Goal: Task Accomplishment & Management: Manage account settings

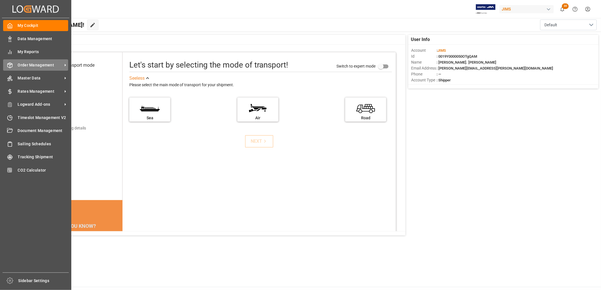
click at [32, 63] on span "Order Management" at bounding box center [40, 65] width 45 height 6
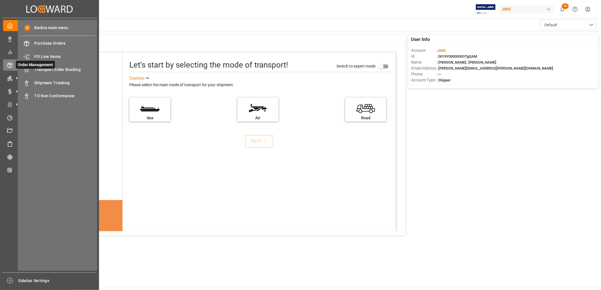
click at [50, 67] on span "Order Management" at bounding box center [35, 65] width 39 height 8
click at [65, 67] on span "Transport Order Booking" at bounding box center [65, 70] width 61 height 6
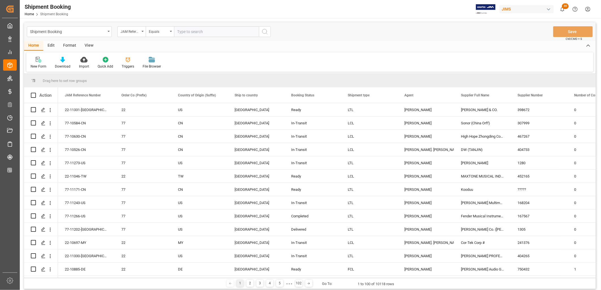
click at [181, 32] on input "text" at bounding box center [216, 31] width 85 height 11
type input "22-10697-MY"
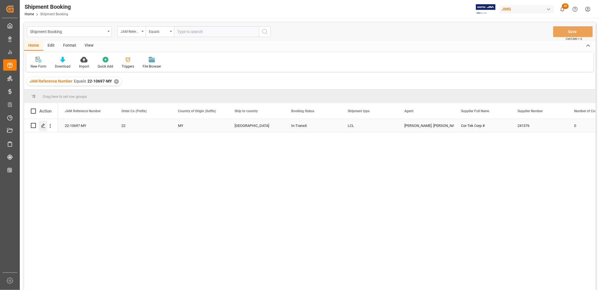
click at [44, 125] on icon "Press SPACE to select this row." at bounding box center [43, 126] width 5 height 5
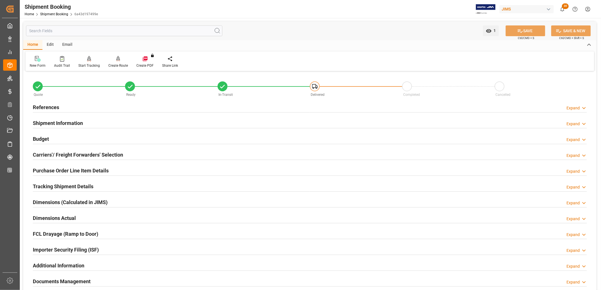
type input "0"
type input "[DATE]"
click at [51, 109] on h2 "References" at bounding box center [46, 108] width 26 height 8
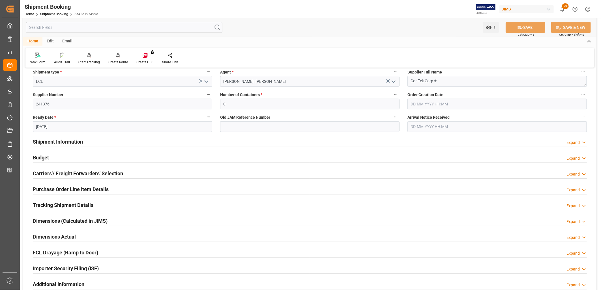
scroll to position [126, 0]
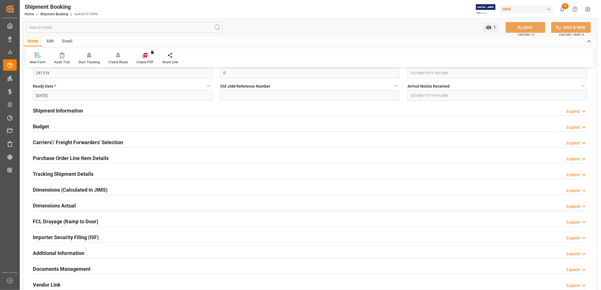
click at [82, 143] on h2 "Carriers'/ Freight Forwarders' Selection" at bounding box center [78, 143] width 90 height 8
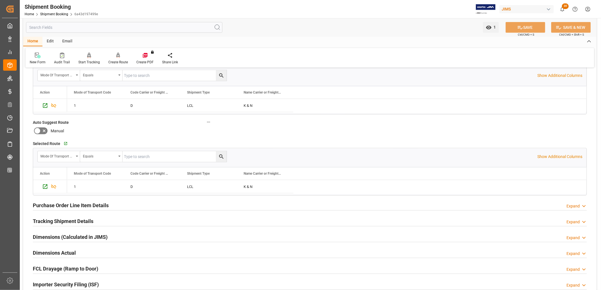
scroll to position [251, 0]
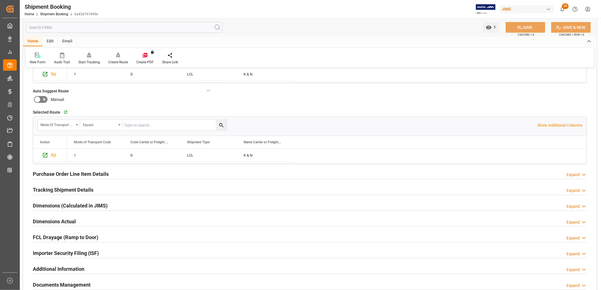
click at [92, 173] on h2 "Purchase Order Line Item Details" at bounding box center [71, 174] width 76 height 8
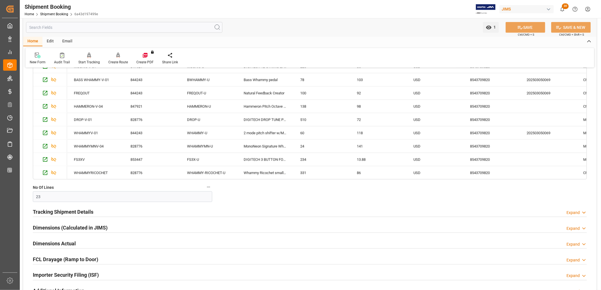
scroll to position [440, 0]
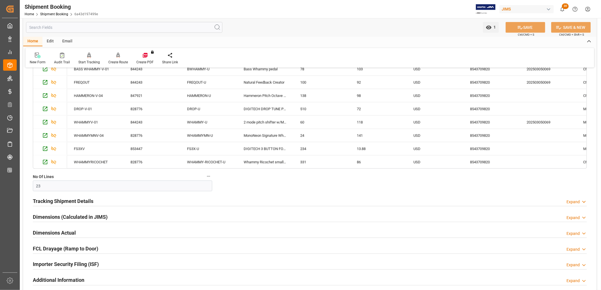
click at [74, 200] on h2 "Tracking Shipment Details" at bounding box center [63, 202] width 61 height 8
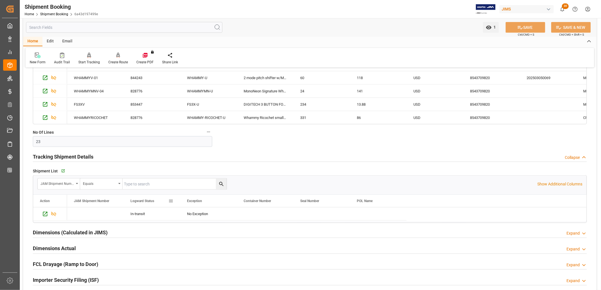
scroll to position [503, 0]
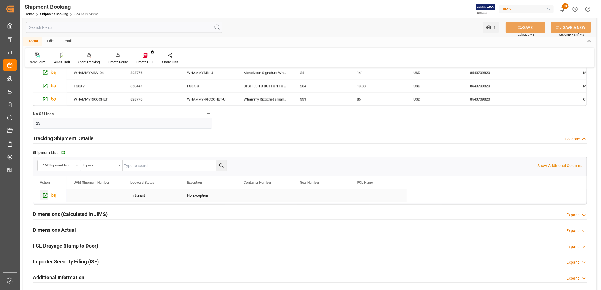
click at [44, 196] on icon "Press SPACE to select this row." at bounding box center [45, 196] width 6 height 6
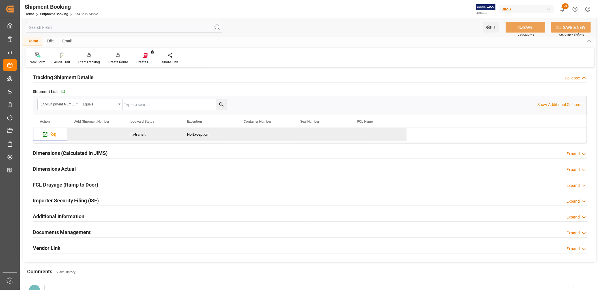
scroll to position [566, 0]
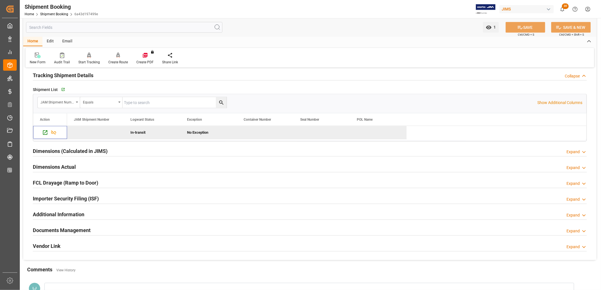
click at [75, 228] on h2 "Documents Management" at bounding box center [62, 231] width 58 height 8
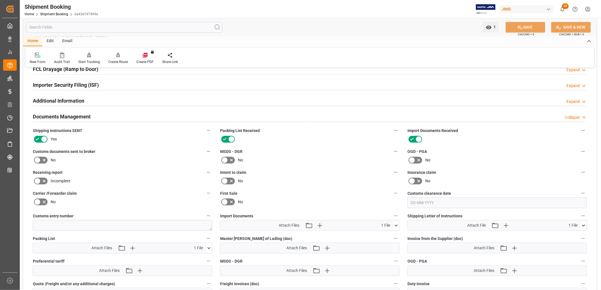
scroll to position [692, 0]
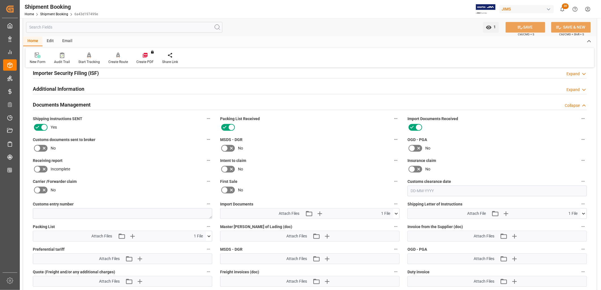
click at [395, 213] on icon at bounding box center [396, 214] width 6 height 6
click at [320, 210] on icon "button" at bounding box center [319, 213] width 9 height 9
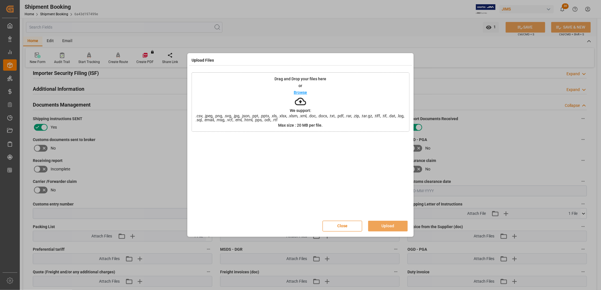
click at [302, 90] on div "Browse" at bounding box center [300, 92] width 13 height 7
click at [386, 222] on button "Upload" at bounding box center [388, 226] width 40 height 11
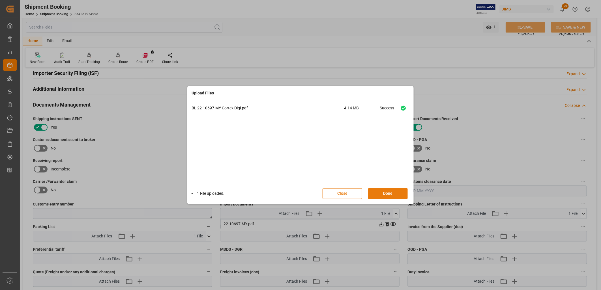
click at [391, 195] on button "Done" at bounding box center [388, 193] width 40 height 11
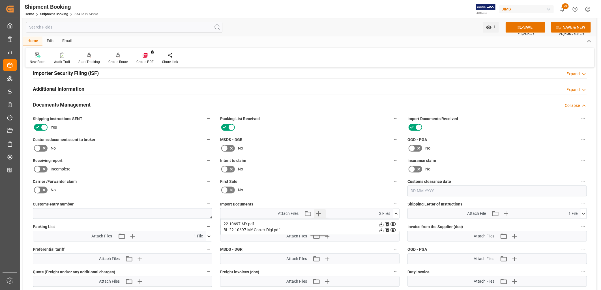
click at [319, 211] on icon "button" at bounding box center [318, 213] width 9 height 9
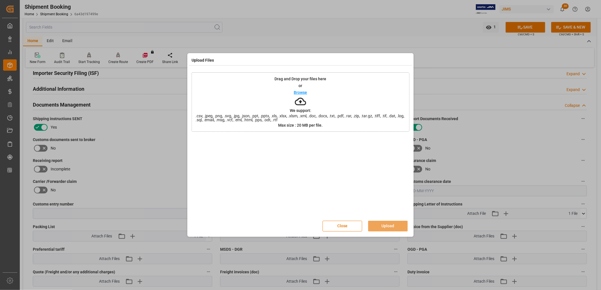
click at [305, 93] on p "Browse" at bounding box center [300, 93] width 13 height 4
click at [299, 91] on p "Browse" at bounding box center [300, 93] width 13 height 4
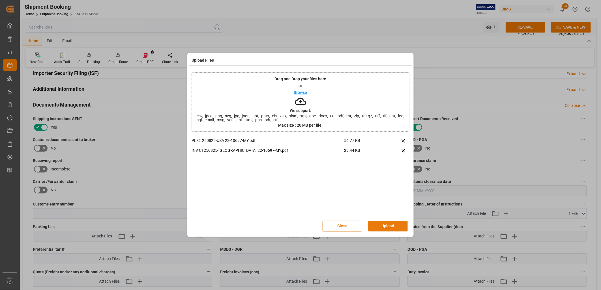
click at [393, 227] on button "Upload" at bounding box center [388, 226] width 40 height 11
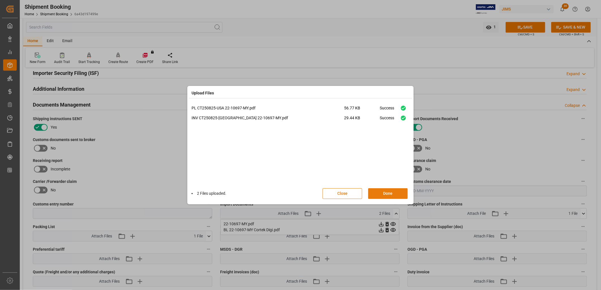
click at [388, 192] on button "Done" at bounding box center [388, 193] width 40 height 11
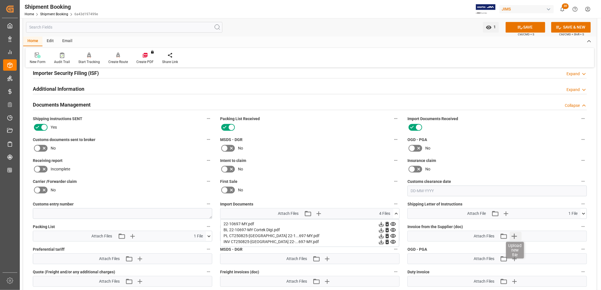
click at [514, 235] on icon "button" at bounding box center [514, 236] width 5 height 5
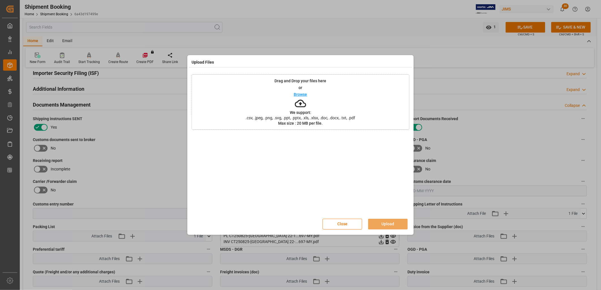
click at [305, 94] on p "Browse" at bounding box center [300, 95] width 13 height 4
click at [393, 220] on button "Upload" at bounding box center [388, 224] width 40 height 11
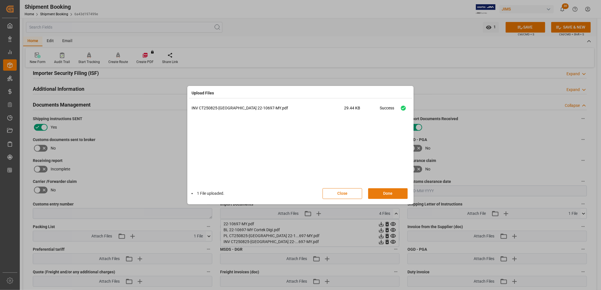
click at [398, 192] on button "Done" at bounding box center [388, 193] width 40 height 11
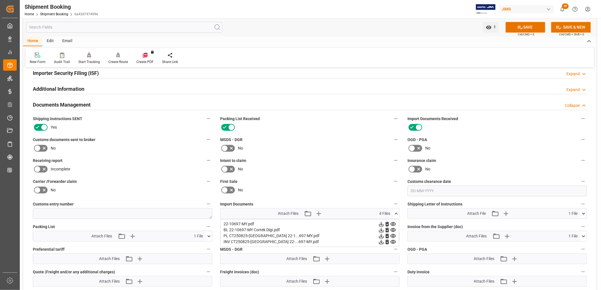
click at [208, 236] on icon at bounding box center [208, 237] width 3 height 2
click at [206, 245] on icon at bounding box center [206, 247] width 6 height 6
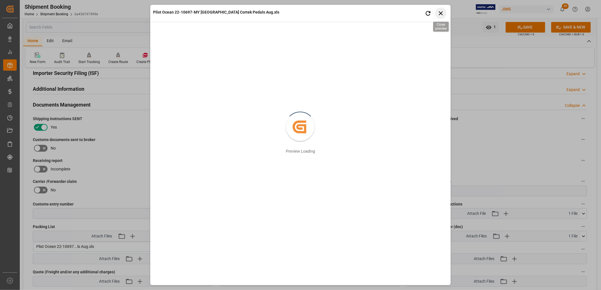
click at [442, 10] on icon "button" at bounding box center [441, 13] width 7 height 7
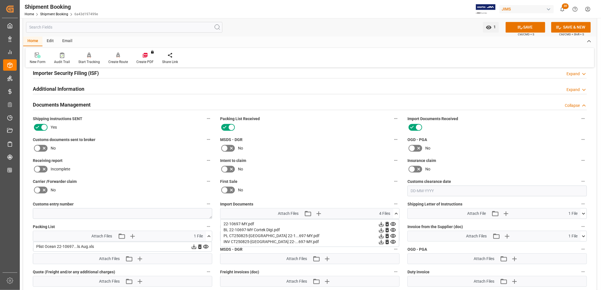
click at [194, 245] on icon at bounding box center [194, 247] width 6 height 6
click at [193, 245] on icon at bounding box center [194, 247] width 6 height 6
click at [526, 26] on button "SAVE" at bounding box center [526, 27] width 40 height 11
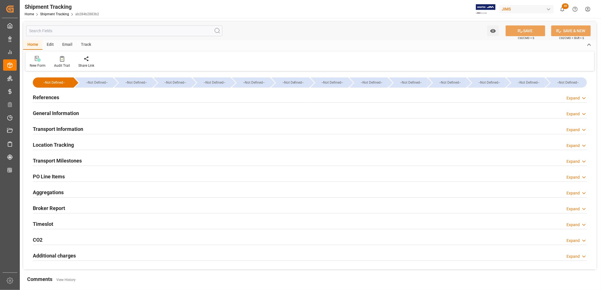
type input "[DATE]"
click at [54, 96] on h2 "References" at bounding box center [46, 98] width 26 height 8
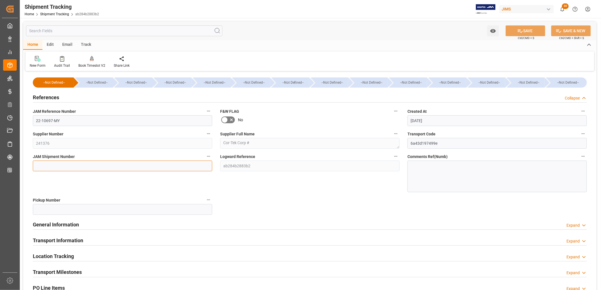
click at [47, 166] on input at bounding box center [122, 166] width 179 height 11
type input "73273"
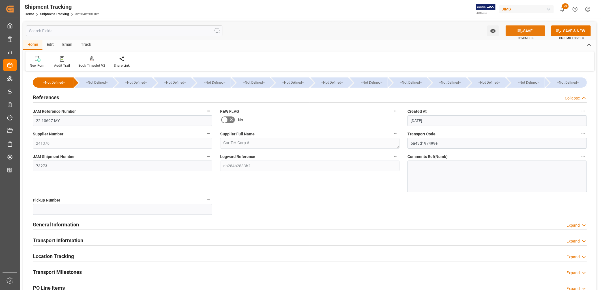
click at [525, 30] on button "SAVE" at bounding box center [526, 30] width 40 height 11
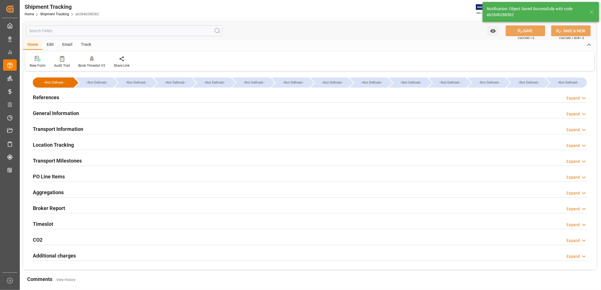
click at [65, 113] on h2 "General Information" at bounding box center [56, 114] width 46 height 8
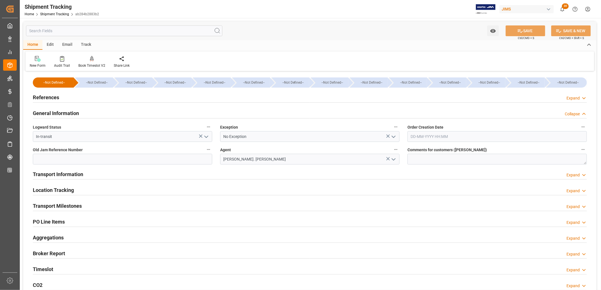
click at [68, 173] on h2 "Transport Information" at bounding box center [58, 175] width 50 height 8
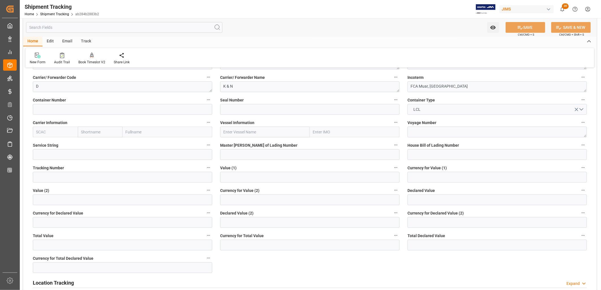
scroll to position [157, 0]
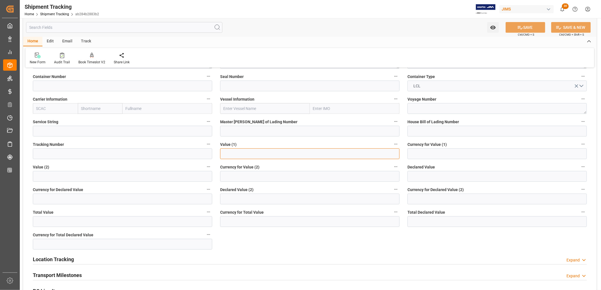
click at [227, 154] on input "text" at bounding box center [309, 154] width 179 height 11
type input "381498.00"
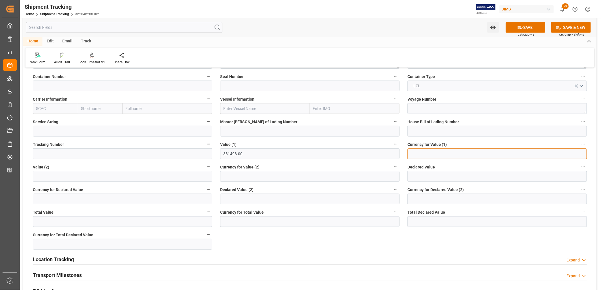
click at [412, 152] on input at bounding box center [497, 154] width 179 height 11
type input "USD"
type input "13637653"
click at [528, 23] on button "SAVE" at bounding box center [526, 27] width 40 height 11
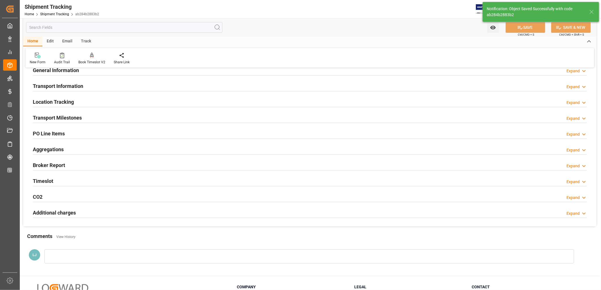
scroll to position [30, 0]
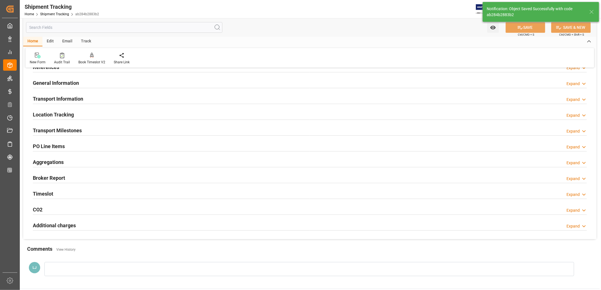
click at [67, 128] on h2 "Transport Milestones" at bounding box center [57, 131] width 49 height 8
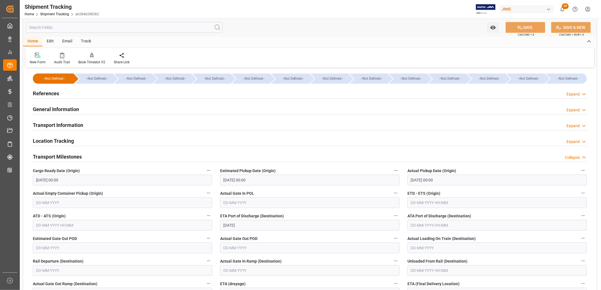
scroll to position [0, 0]
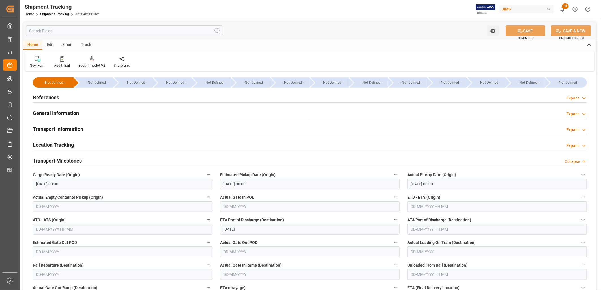
click at [69, 128] on h2 "Transport Information" at bounding box center [58, 129] width 50 height 8
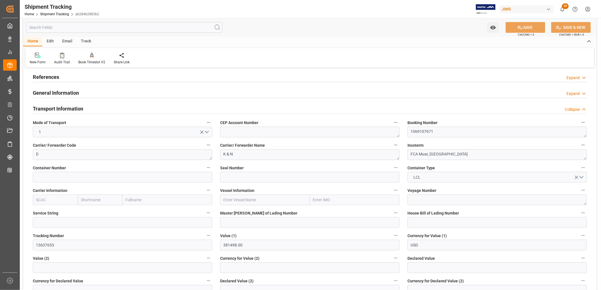
scroll to position [31, 0]
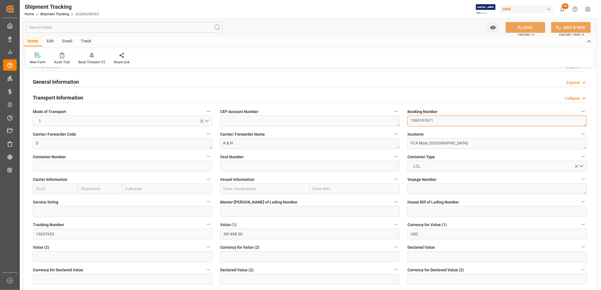
drag, startPoint x: 437, startPoint y: 118, endPoint x: 409, endPoint y: 122, distance: 27.7
click at [409, 122] on textarea "1069107671" at bounding box center [497, 121] width 179 height 11
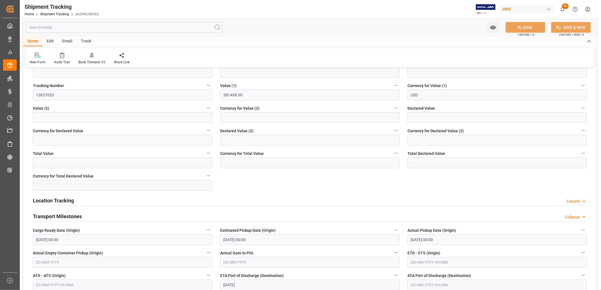
scroll to position [63, 0]
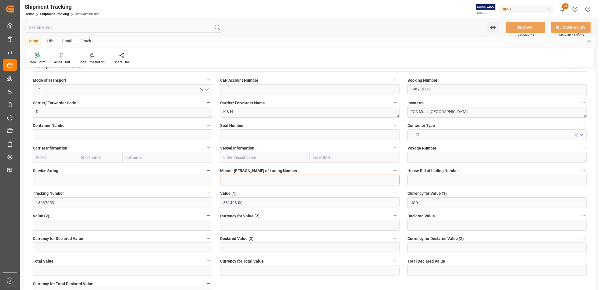
click at [238, 179] on input at bounding box center [309, 180] width 179 height 11
type input "BANQ1069107671"
click at [258, 156] on input "text" at bounding box center [265, 157] width 90 height 11
click at [224, 157] on input "text" at bounding box center [265, 157] width 90 height 11
type input "Ever Magus"
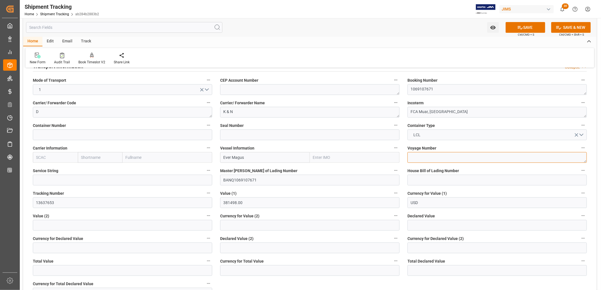
click at [410, 155] on textarea at bounding box center [497, 157] width 179 height 11
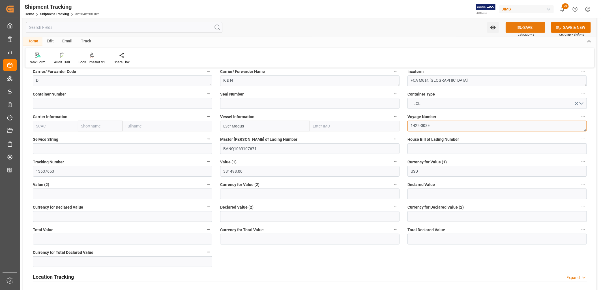
type textarea "1422-003E"
click at [528, 26] on button "SAVE" at bounding box center [526, 27] width 40 height 11
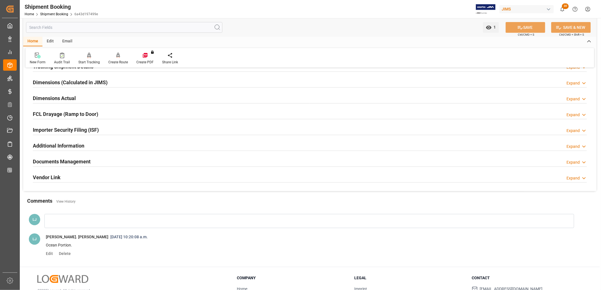
scroll to position [126, 0]
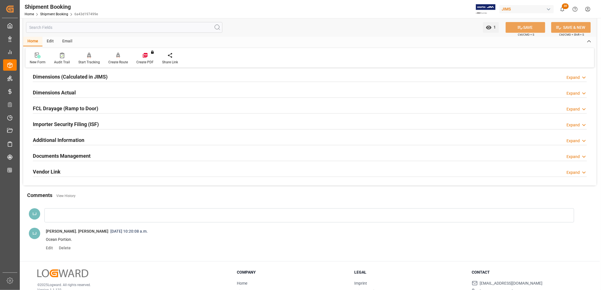
click at [71, 156] on h2 "Documents Management" at bounding box center [62, 156] width 58 height 8
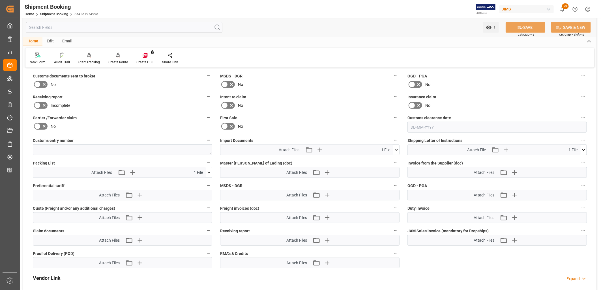
scroll to position [251, 0]
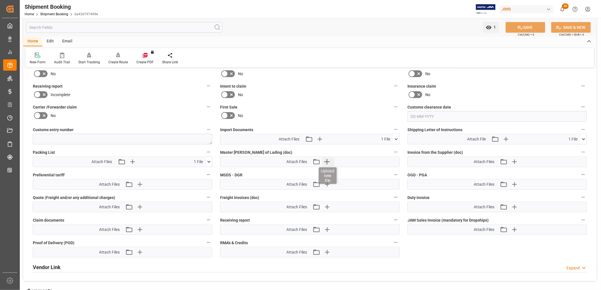
click at [328, 159] on icon "button" at bounding box center [327, 161] width 9 height 9
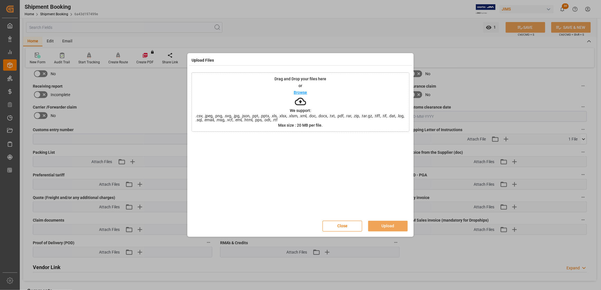
click at [305, 94] on p "Browse" at bounding box center [300, 93] width 13 height 4
click at [392, 225] on button "Upload" at bounding box center [388, 226] width 40 height 11
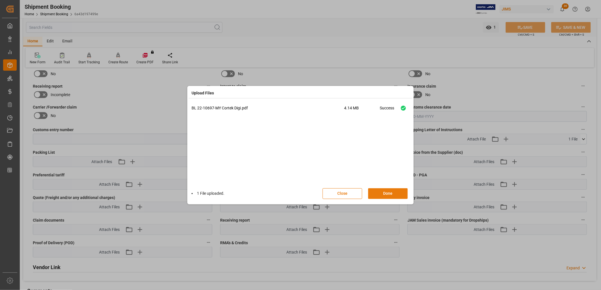
click at [386, 192] on button "Done" at bounding box center [388, 193] width 40 height 11
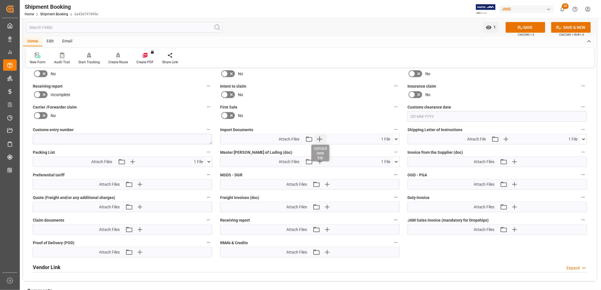
click at [321, 136] on icon "button" at bounding box center [319, 139] width 9 height 9
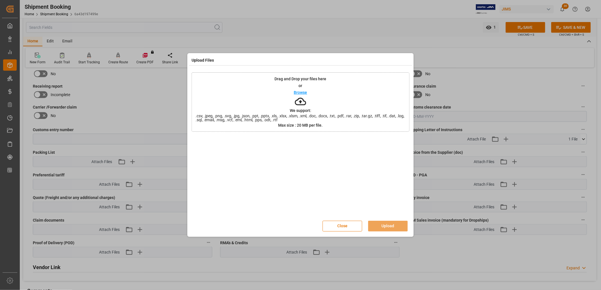
click at [296, 93] on p "Browse" at bounding box center [300, 93] width 13 height 4
click at [297, 92] on p "Browse" at bounding box center [300, 93] width 13 height 4
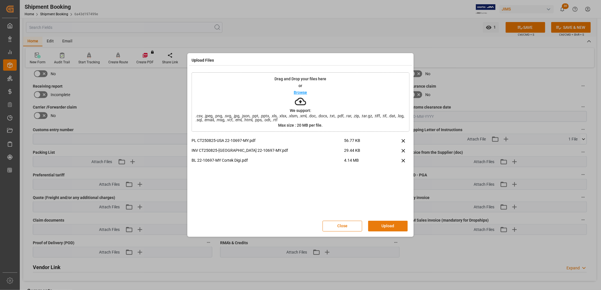
click at [383, 224] on button "Upload" at bounding box center [388, 226] width 40 height 11
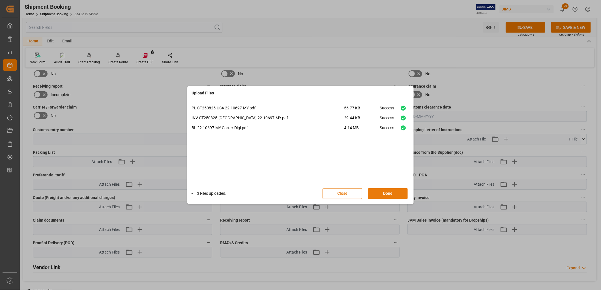
click at [393, 190] on button "Done" at bounding box center [388, 193] width 40 height 11
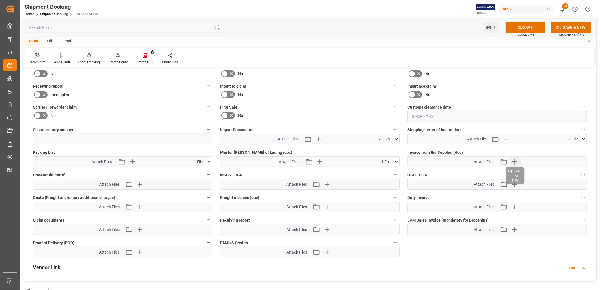
click at [515, 161] on icon "button" at bounding box center [514, 161] width 9 height 9
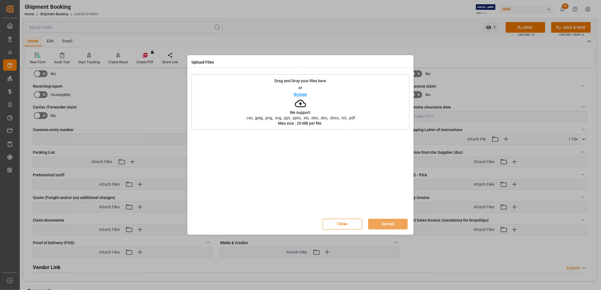
click at [305, 94] on p "Browse" at bounding box center [300, 95] width 13 height 4
click at [400, 222] on button "Upload" at bounding box center [388, 224] width 40 height 11
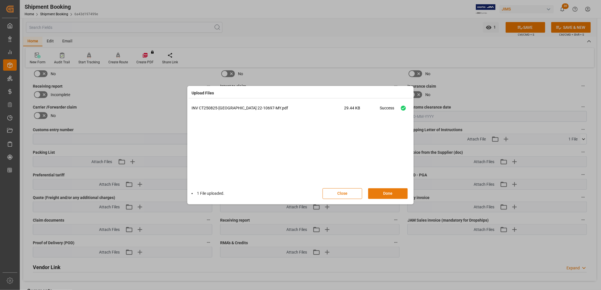
click at [393, 190] on button "Done" at bounding box center [388, 193] width 40 height 11
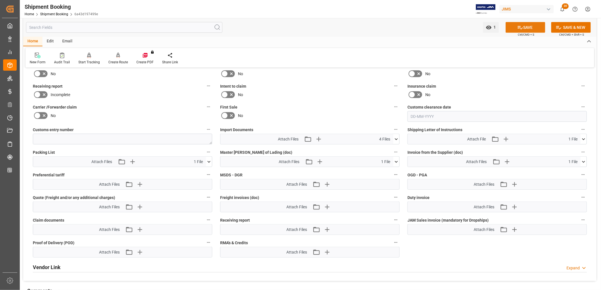
click at [524, 25] on button "SAVE" at bounding box center [526, 27] width 40 height 11
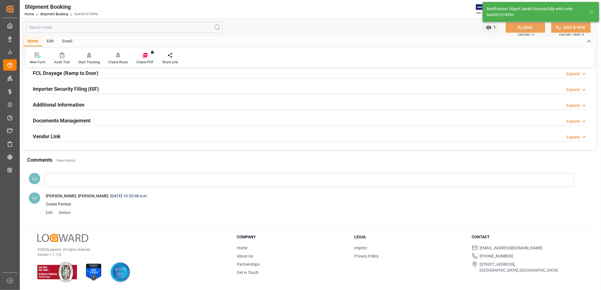
scroll to position [161, 0]
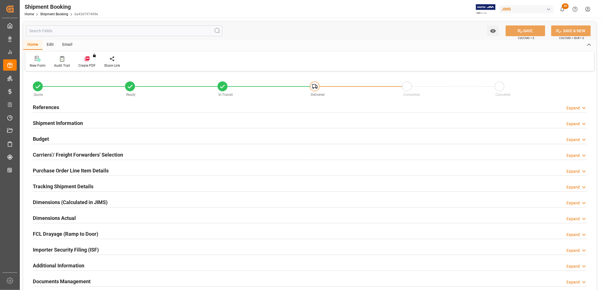
type input "27"
click at [76, 171] on h2 "Purchase Order Line Item Details" at bounding box center [71, 171] width 76 height 8
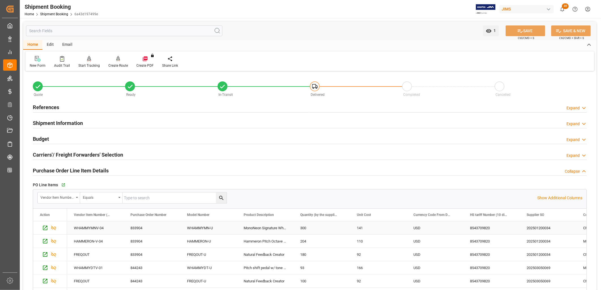
click at [205, 227] on div "WHAMMYMN-U" at bounding box center [208, 228] width 57 height 13
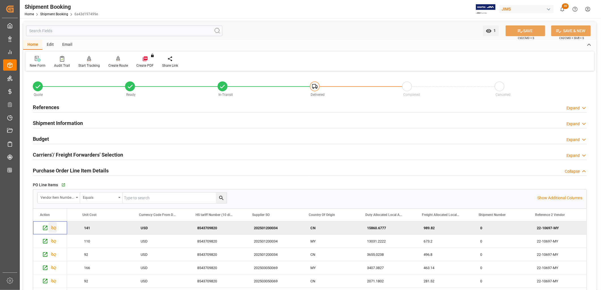
click at [53, 230] on icon "Press SPACE to deselect this row." at bounding box center [53, 228] width 5 height 5
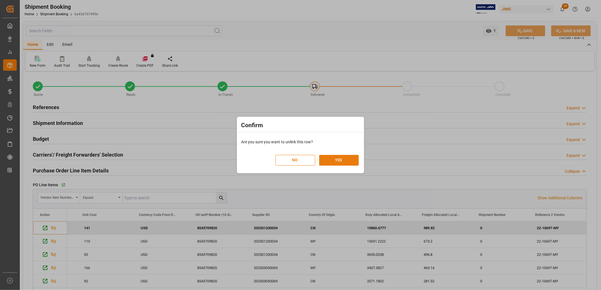
click at [336, 162] on button "YES" at bounding box center [339, 160] width 40 height 11
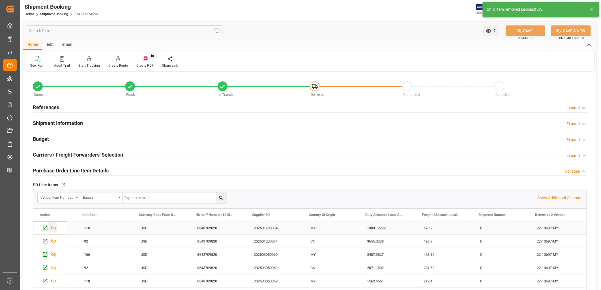
click at [55, 228] on icon "Press SPACE to select this row." at bounding box center [54, 228] width 6 height 6
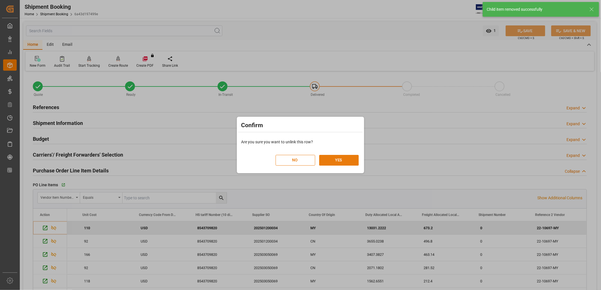
click at [340, 160] on button "YES" at bounding box center [339, 160] width 40 height 11
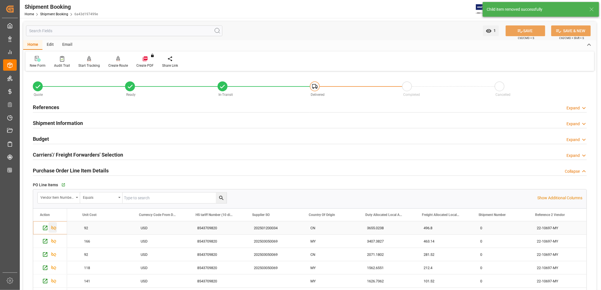
click at [52, 228] on icon "Press SPACE to select this row." at bounding box center [54, 228] width 6 height 6
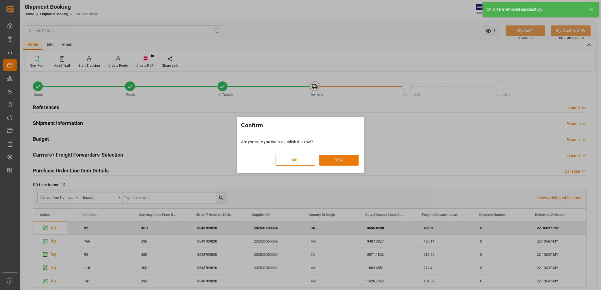
click at [344, 160] on button "YES" at bounding box center [339, 160] width 40 height 11
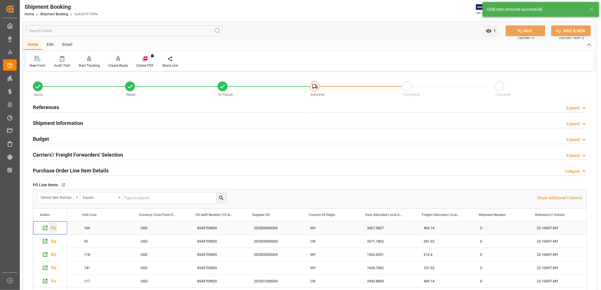
click at [53, 227] on icon "Press SPACE to select this row." at bounding box center [54, 228] width 6 height 6
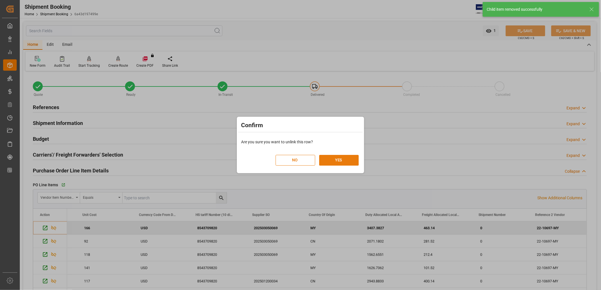
click at [346, 160] on button "YES" at bounding box center [339, 160] width 40 height 11
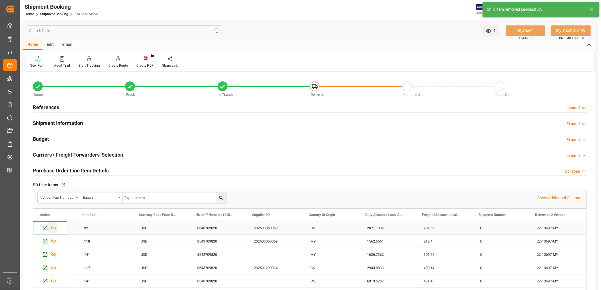
click at [53, 230] on icon "Press SPACE to select this row." at bounding box center [54, 228] width 6 height 6
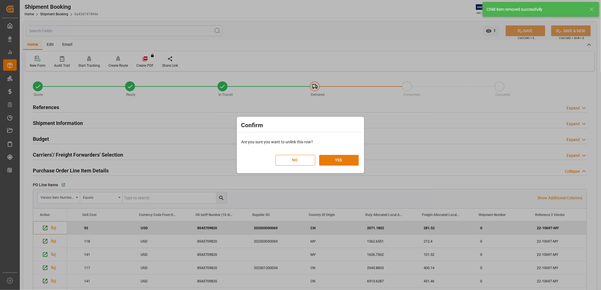
click at [344, 160] on button "YES" at bounding box center [339, 160] width 40 height 11
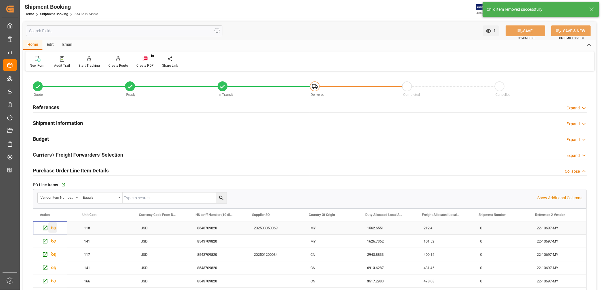
click at [52, 229] on icon "Press SPACE to select this row." at bounding box center [54, 228] width 6 height 6
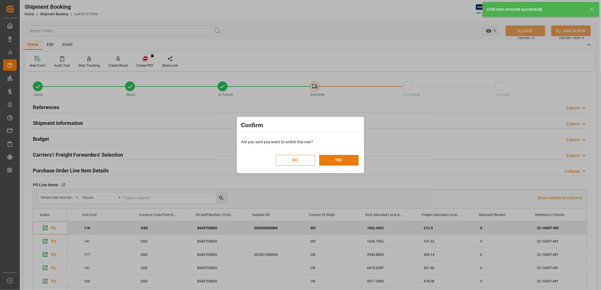
click at [340, 162] on button "YES" at bounding box center [339, 160] width 40 height 11
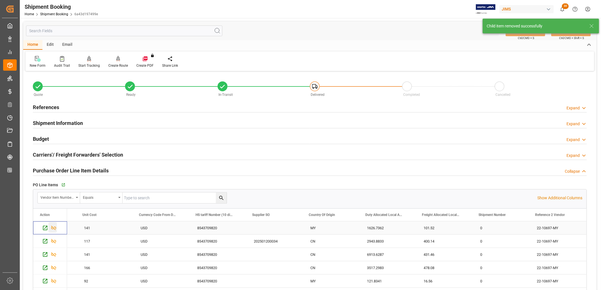
click at [57, 229] on icon "Press SPACE to select this row." at bounding box center [54, 228] width 6 height 6
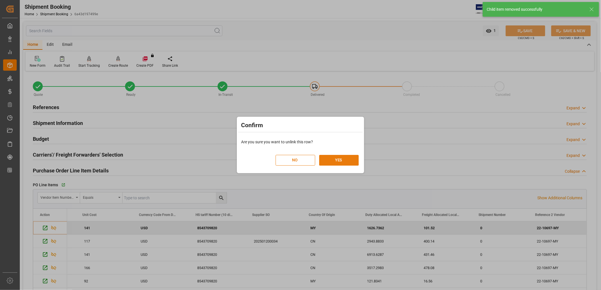
click at [338, 159] on button "YES" at bounding box center [339, 160] width 40 height 11
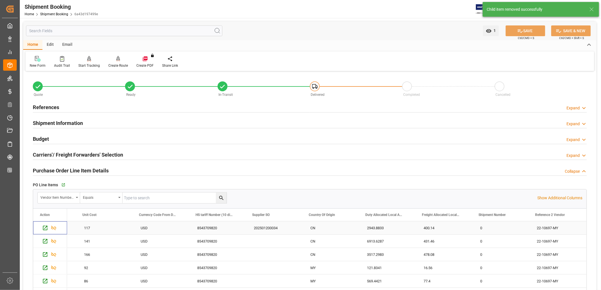
click at [53, 230] on icon "Press SPACE to select this row." at bounding box center [54, 228] width 6 height 6
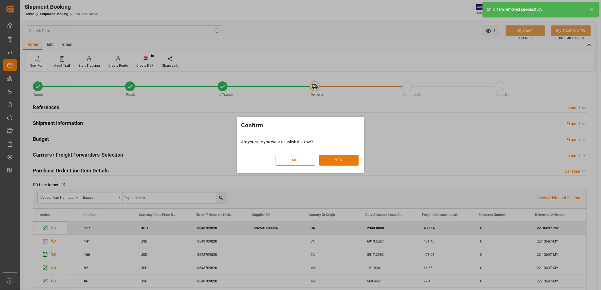
click at [350, 156] on button "YES" at bounding box center [339, 160] width 40 height 11
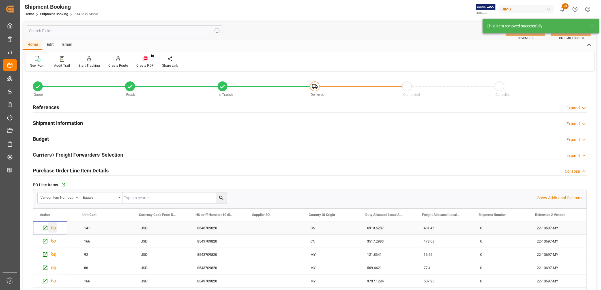
click at [52, 230] on icon "Press SPACE to select this row." at bounding box center [54, 228] width 6 height 6
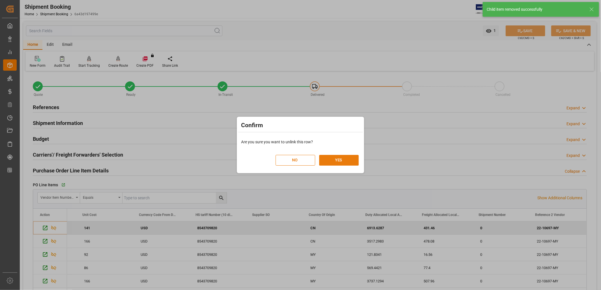
click at [332, 161] on button "YES" at bounding box center [339, 160] width 40 height 11
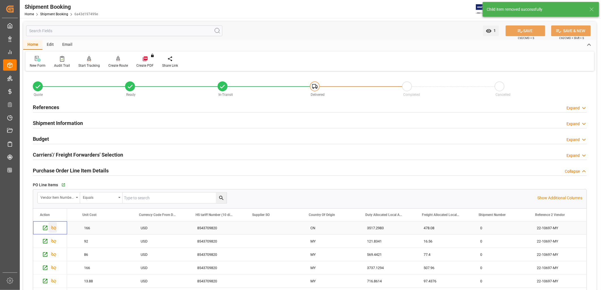
click at [55, 228] on icon "Press SPACE to select this row." at bounding box center [54, 228] width 6 height 6
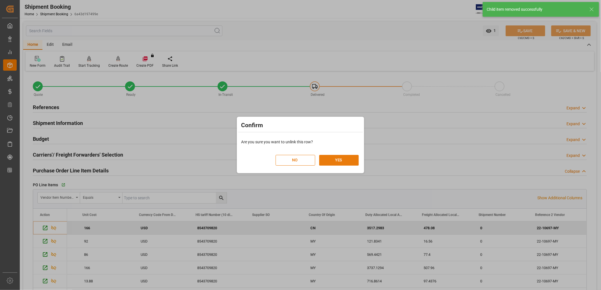
click at [343, 160] on button "YES" at bounding box center [339, 160] width 40 height 11
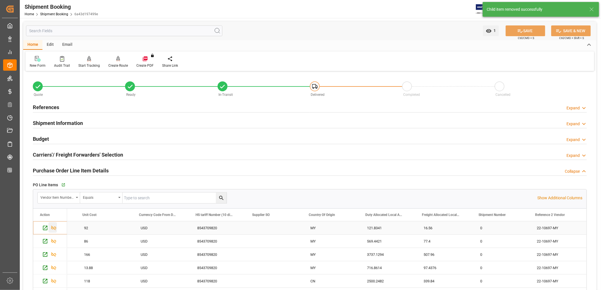
click at [55, 228] on icon "Press SPACE to select this row." at bounding box center [53, 228] width 5 height 5
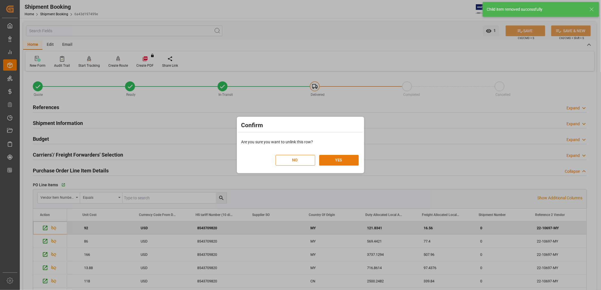
click at [331, 160] on button "YES" at bounding box center [339, 160] width 40 height 11
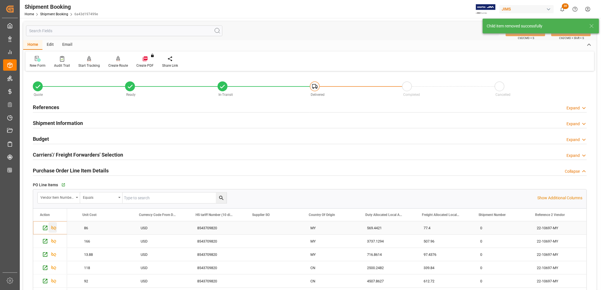
click at [55, 228] on icon "Press SPACE to select this row." at bounding box center [54, 228] width 6 height 6
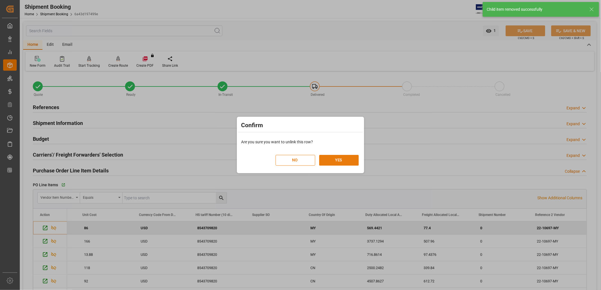
click at [348, 159] on button "YES" at bounding box center [339, 160] width 40 height 11
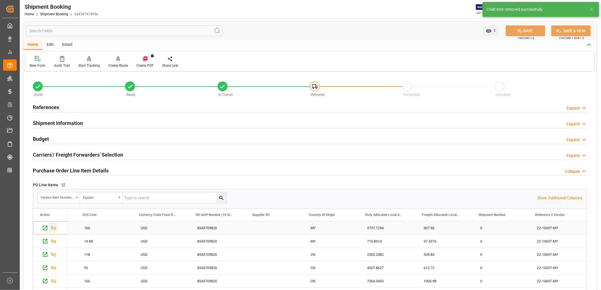
click at [55, 228] on icon "Press SPACE to select this row." at bounding box center [54, 228] width 6 height 6
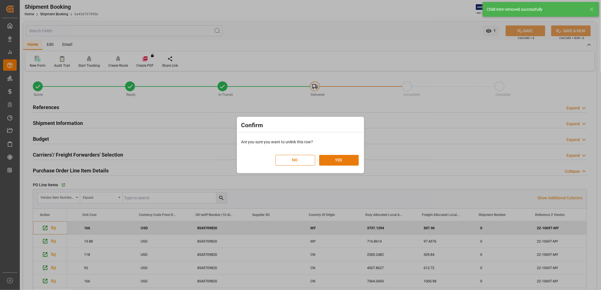
click at [345, 161] on button "YES" at bounding box center [339, 160] width 40 height 11
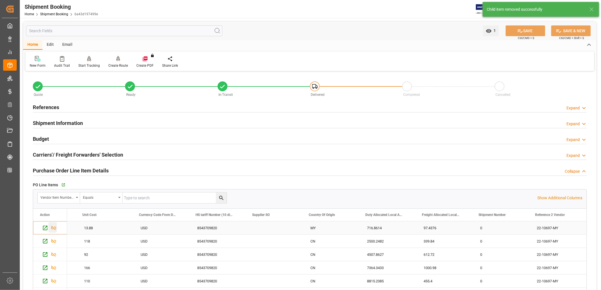
click at [54, 230] on icon "Press SPACE to select this row." at bounding box center [53, 228] width 5 height 5
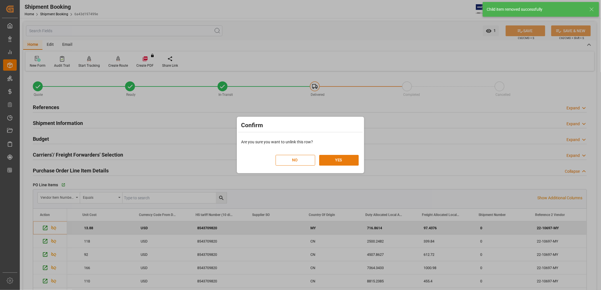
click at [341, 159] on button "YES" at bounding box center [339, 160] width 40 height 11
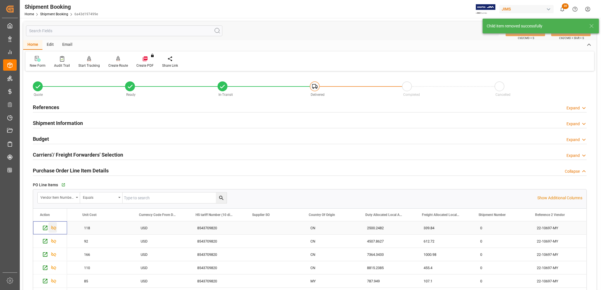
click at [53, 227] on icon "Press SPACE to select this row." at bounding box center [54, 228] width 6 height 6
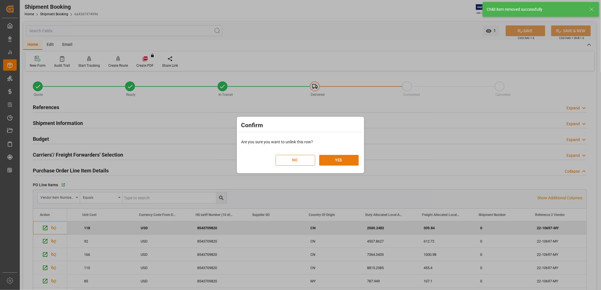
click at [337, 162] on button "YES" at bounding box center [339, 160] width 40 height 11
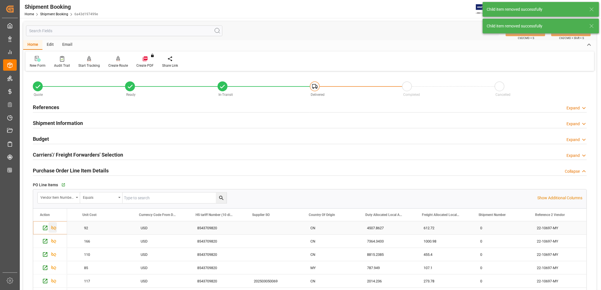
click at [54, 230] on icon "Press SPACE to select this row." at bounding box center [54, 228] width 6 height 6
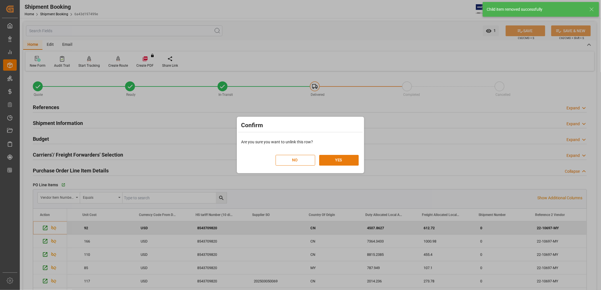
click at [341, 160] on button "YES" at bounding box center [339, 160] width 40 height 11
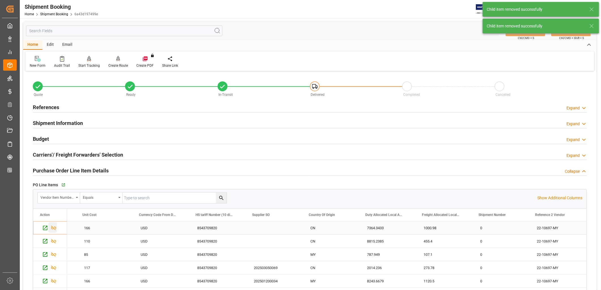
click at [55, 229] on icon "Press SPACE to select this row." at bounding box center [54, 228] width 6 height 6
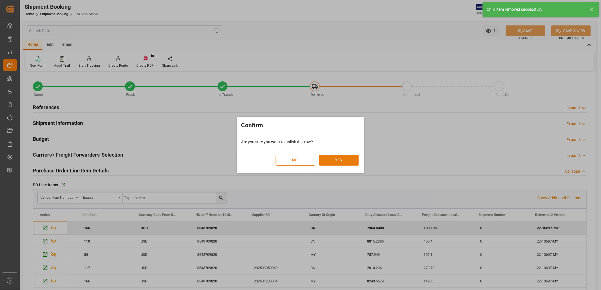
click at [332, 159] on button "YES" at bounding box center [339, 160] width 40 height 11
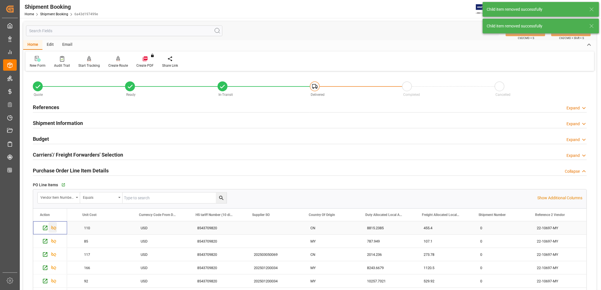
click at [55, 229] on icon "Press SPACE to select this row." at bounding box center [54, 228] width 6 height 6
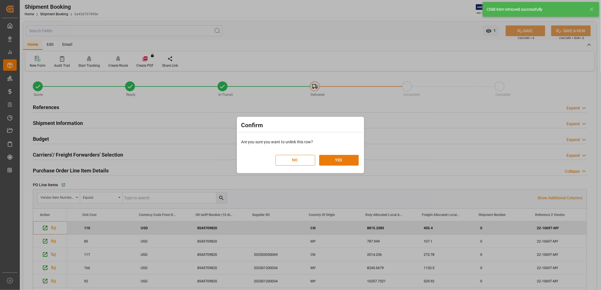
click at [343, 162] on button "YES" at bounding box center [339, 160] width 40 height 11
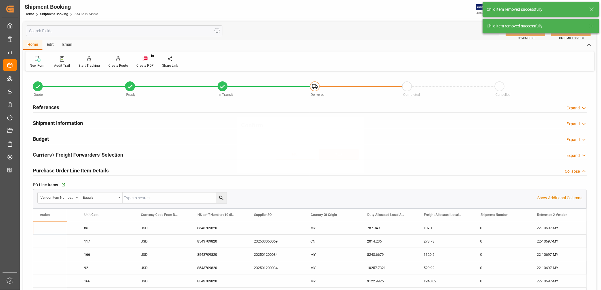
scroll to position [0, 273]
click at [56, 230] on icon "Press SPACE to select this row." at bounding box center [54, 228] width 6 height 6
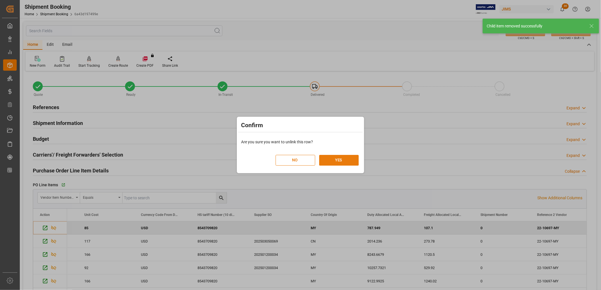
click at [350, 160] on button "YES" at bounding box center [339, 160] width 40 height 11
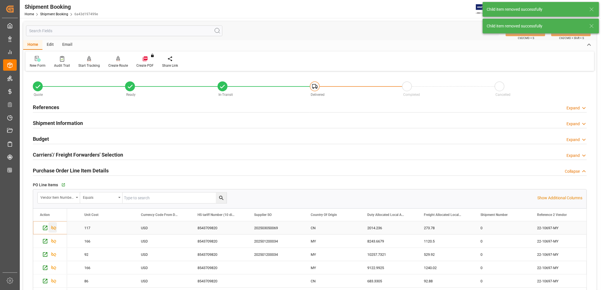
click at [52, 227] on icon "Press SPACE to select this row." at bounding box center [53, 228] width 5 height 5
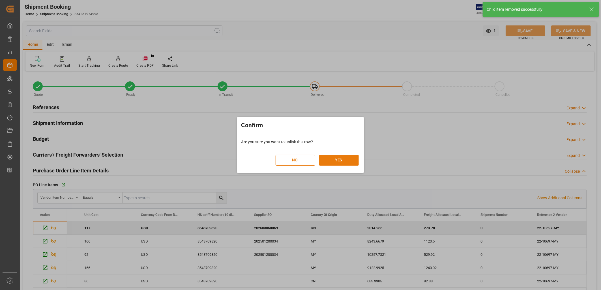
click at [350, 157] on button "YES" at bounding box center [339, 160] width 40 height 11
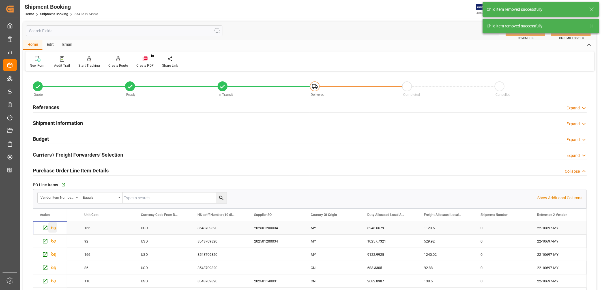
click at [55, 228] on icon "Press SPACE to select this row." at bounding box center [54, 228] width 6 height 6
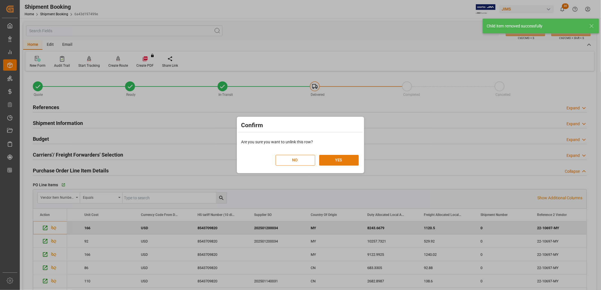
click at [335, 162] on button "YES" at bounding box center [339, 160] width 40 height 11
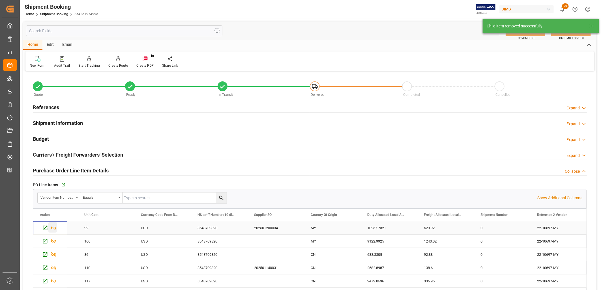
click at [55, 228] on icon "Press SPACE to select this row." at bounding box center [53, 228] width 5 height 5
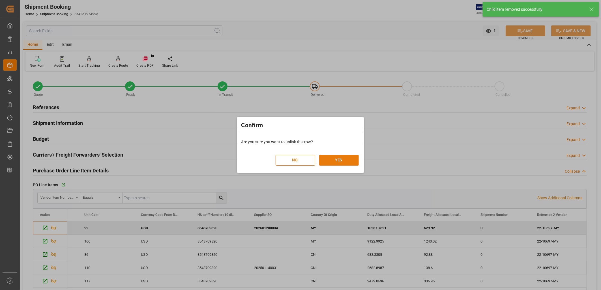
click at [345, 160] on button "YES" at bounding box center [339, 160] width 40 height 11
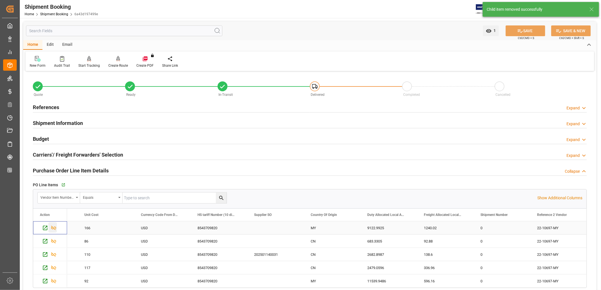
click at [55, 228] on icon "Press SPACE to select this row." at bounding box center [54, 228] width 6 height 6
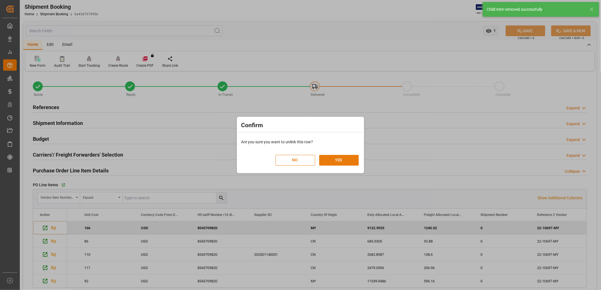
click at [344, 160] on button "YES" at bounding box center [339, 160] width 40 height 11
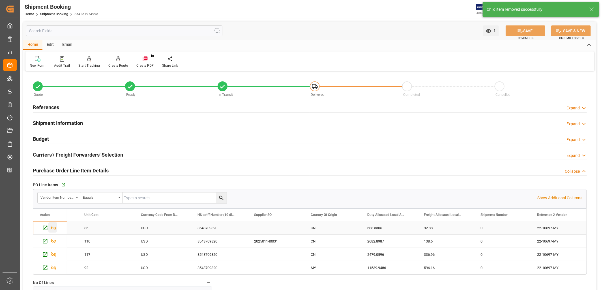
click at [52, 228] on icon "Press SPACE to select this row." at bounding box center [53, 228] width 5 height 5
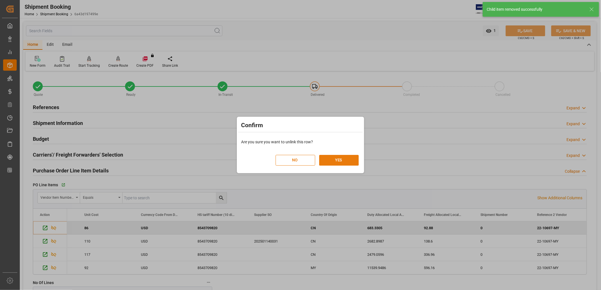
click at [350, 157] on button "YES" at bounding box center [339, 160] width 40 height 11
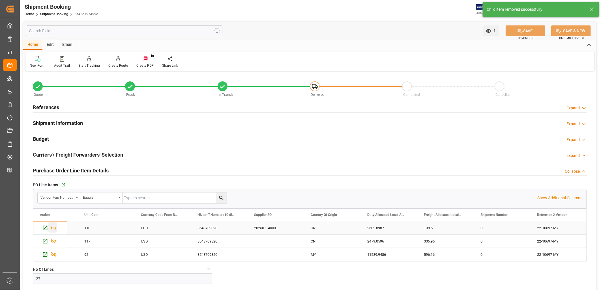
click at [55, 229] on icon "Press SPACE to select this row." at bounding box center [53, 228] width 5 height 5
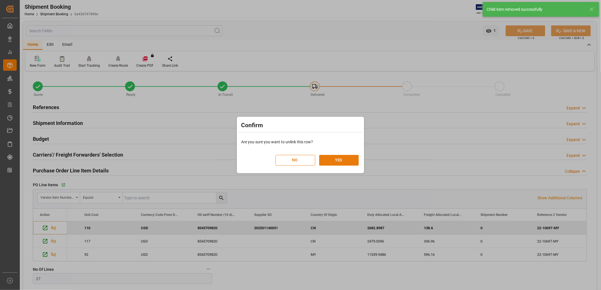
click at [343, 156] on button "YES" at bounding box center [339, 160] width 40 height 11
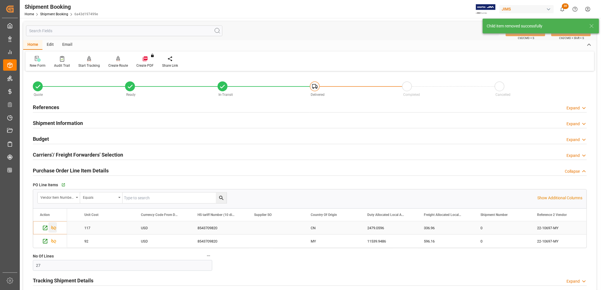
click at [55, 231] on icon "Press SPACE to select this row." at bounding box center [54, 228] width 6 height 6
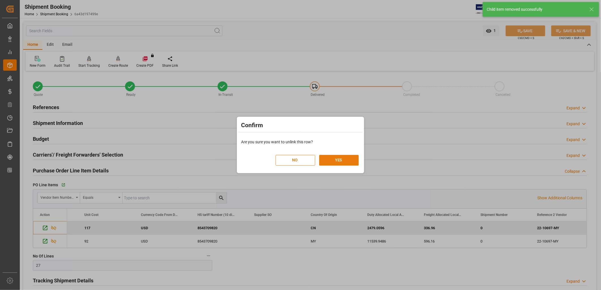
click at [347, 161] on button "YES" at bounding box center [339, 160] width 40 height 11
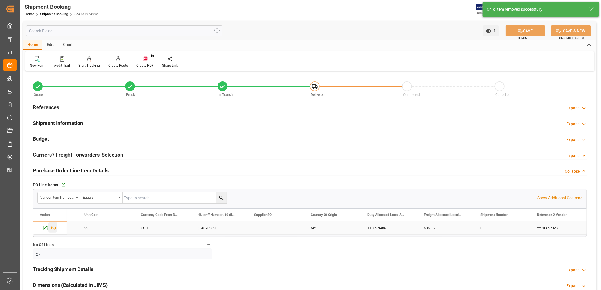
click at [54, 227] on icon "Press SPACE to select this row." at bounding box center [53, 228] width 5 height 5
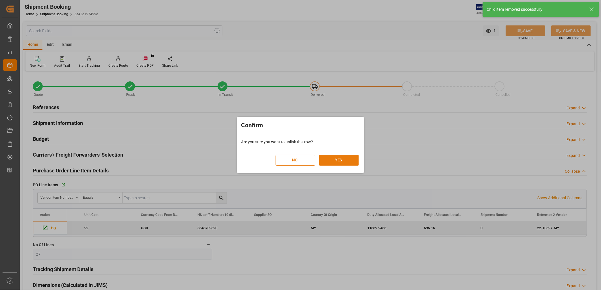
click at [344, 161] on button "YES" at bounding box center [339, 160] width 40 height 11
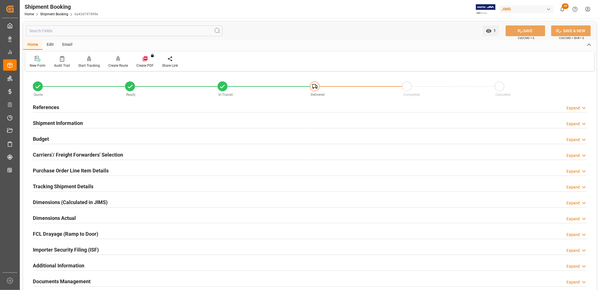
click at [98, 170] on h2 "Purchase Order Line Item Details" at bounding box center [71, 171] width 76 height 8
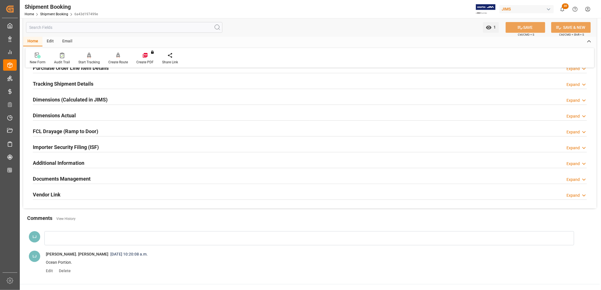
scroll to position [98, 0]
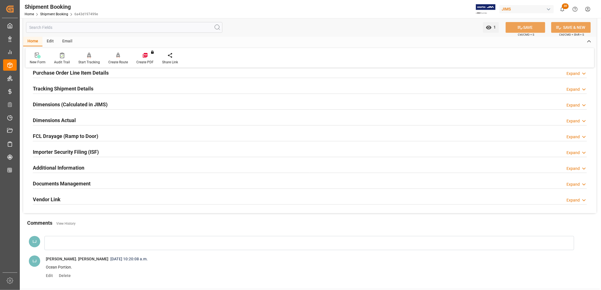
click at [65, 181] on h2 "Documents Management" at bounding box center [62, 184] width 58 height 8
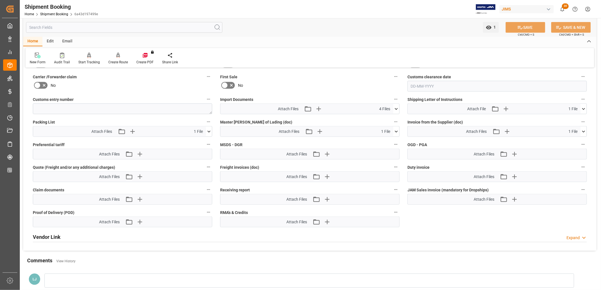
scroll to position [318, 0]
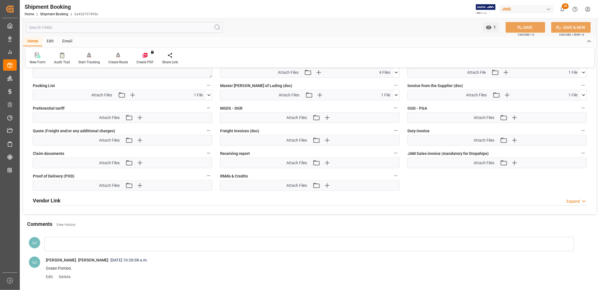
click at [60, 245] on div at bounding box center [309, 244] width 530 height 14
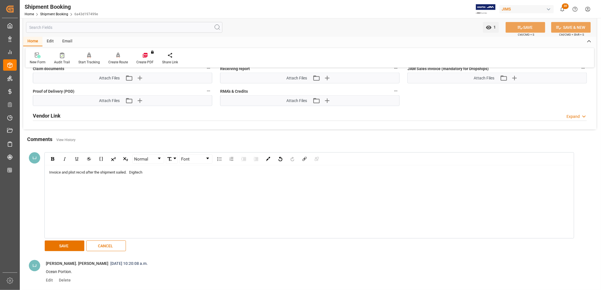
scroll to position [412, 0]
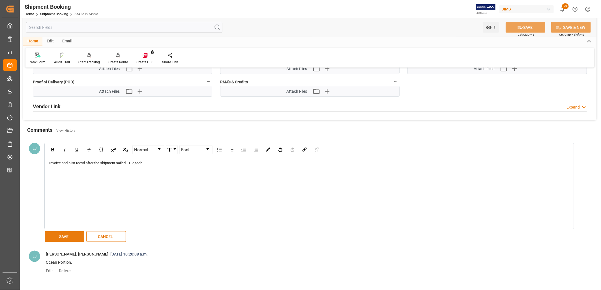
click at [70, 234] on button "SAVE" at bounding box center [65, 237] width 40 height 11
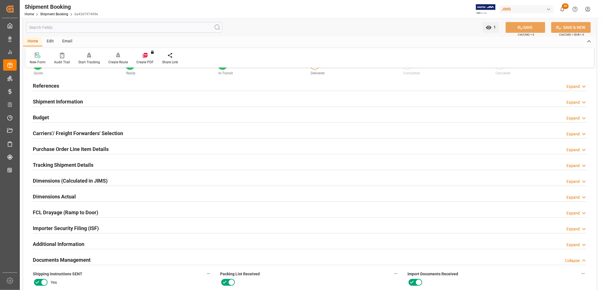
scroll to position [0, 0]
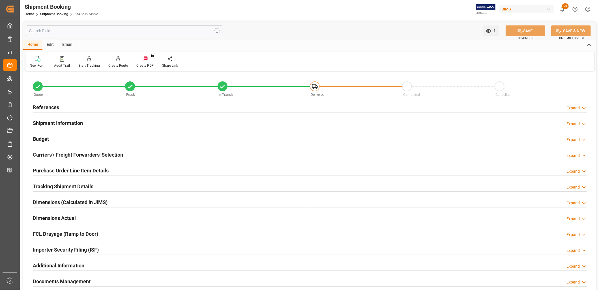
click at [99, 154] on h2 "Carriers'/ Freight Forwarders' Selection" at bounding box center [78, 155] width 90 height 8
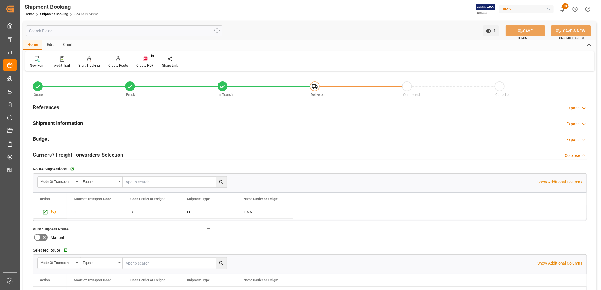
click at [67, 123] on h2 "Shipment Information" at bounding box center [58, 123] width 50 height 8
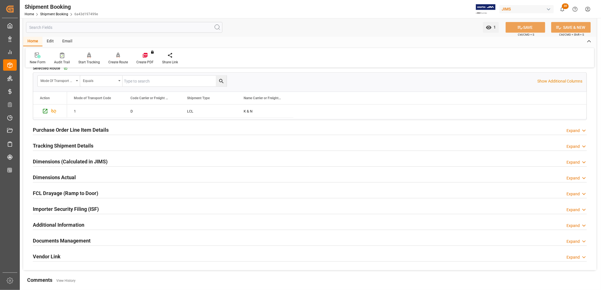
scroll to position [409, 0]
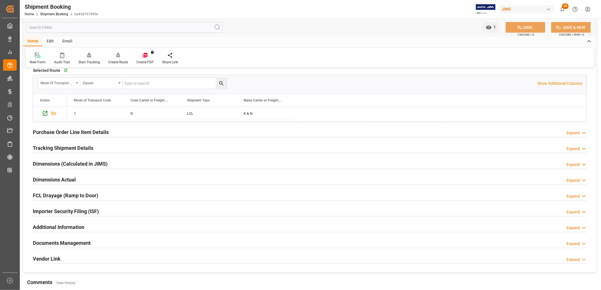
click at [69, 145] on h2 "Tracking Shipment Details" at bounding box center [63, 148] width 61 height 8
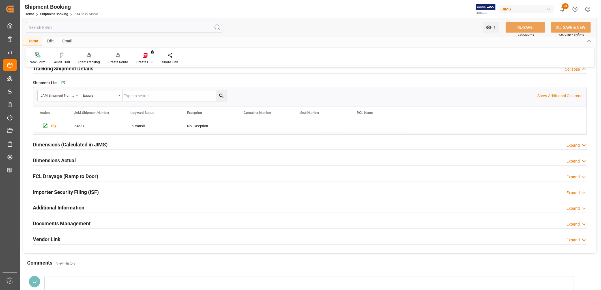
scroll to position [503, 0]
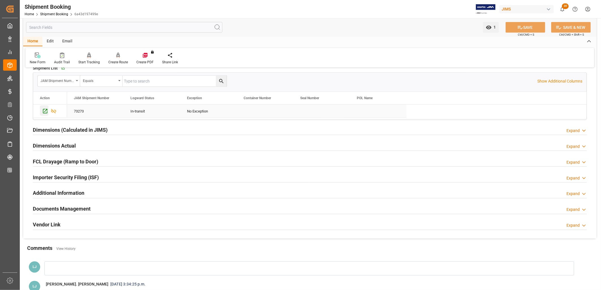
click at [46, 112] on icon "Press SPACE to select this row." at bounding box center [45, 111] width 6 height 6
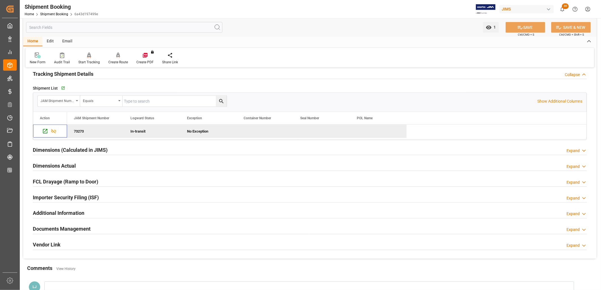
scroll to position [472, 0]
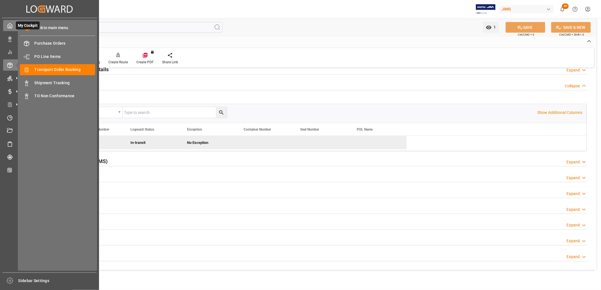
click at [9, 26] on polyline at bounding box center [9, 27] width 1 height 2
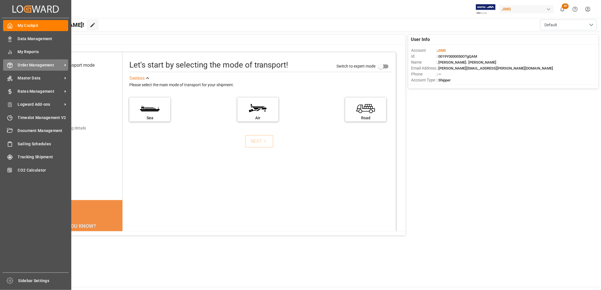
click at [31, 65] on span "Order Management" at bounding box center [40, 65] width 45 height 6
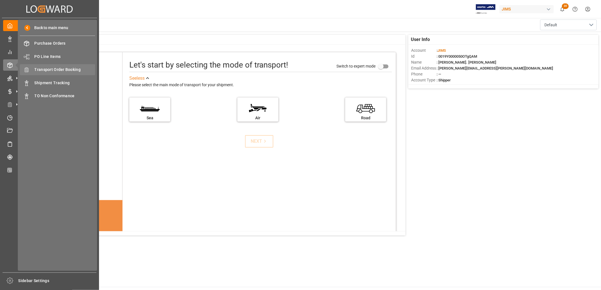
click at [73, 67] on span "Transport Order Booking" at bounding box center [65, 70] width 61 height 6
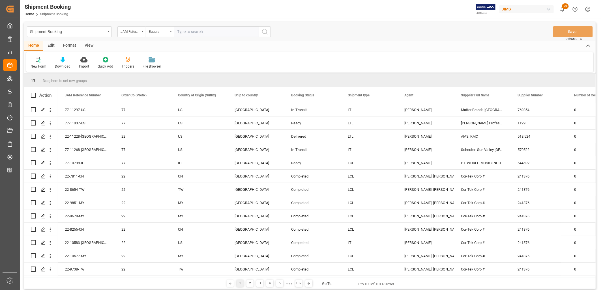
click at [177, 32] on input "text" at bounding box center [216, 31] width 85 height 11
click at [177, 32] on input "22-10603-CN" at bounding box center [216, 31] width 85 height 11
type input "22-10603-CN"
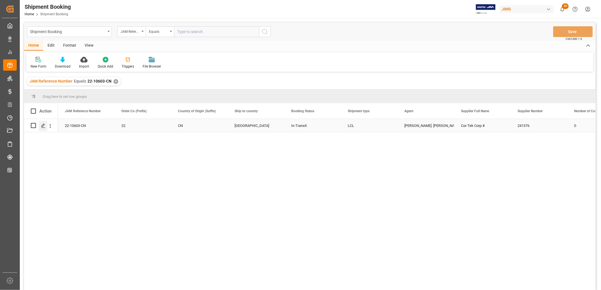
click at [43, 126] on icon "Press SPACE to select this row." at bounding box center [43, 126] width 5 height 5
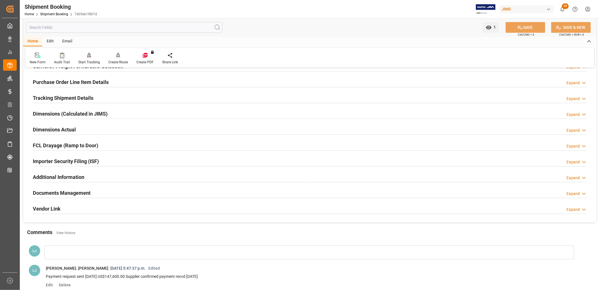
scroll to position [94, 0]
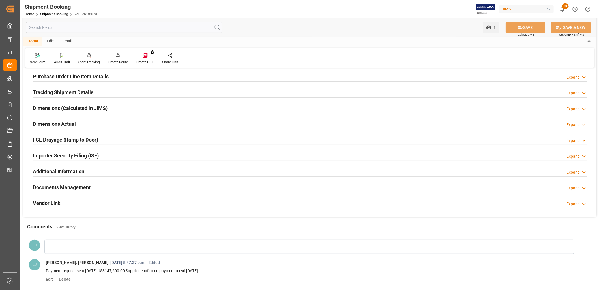
click at [80, 186] on h2 "Documents Management" at bounding box center [62, 188] width 58 height 8
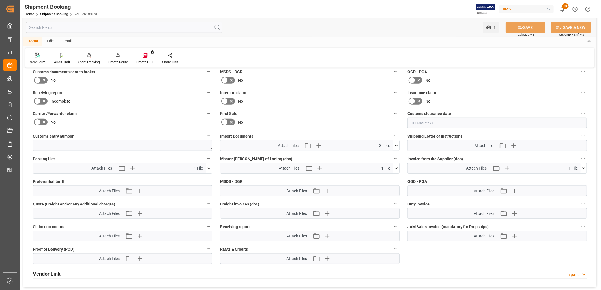
scroll to position [251, 0]
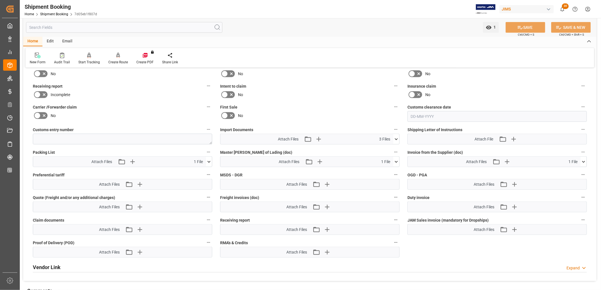
click at [397, 137] on icon at bounding box center [396, 139] width 6 height 6
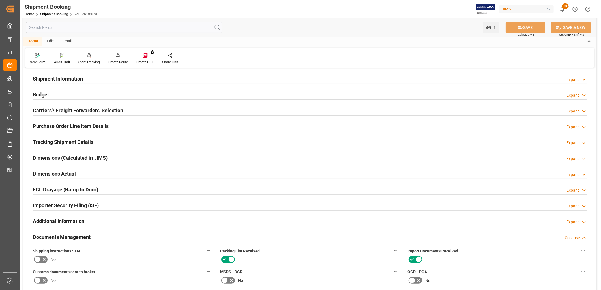
scroll to position [31, 0]
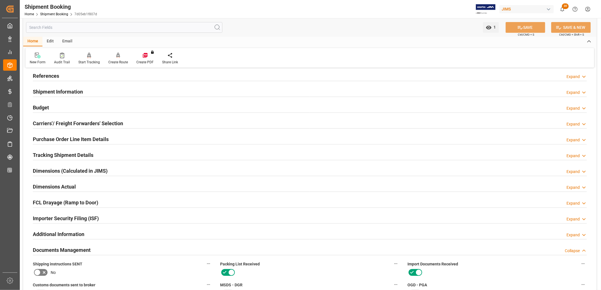
click at [102, 139] on h2 "Purchase Order Line Item Details" at bounding box center [71, 140] width 76 height 8
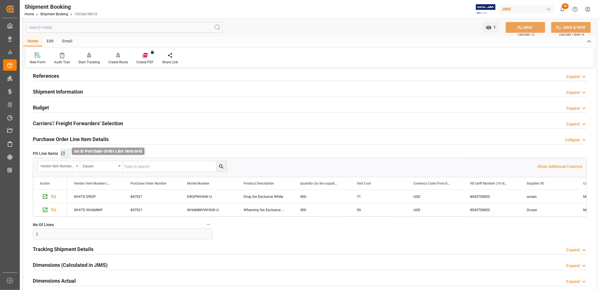
click at [63, 154] on icon "button" at bounding box center [63, 154] width 4 height 4
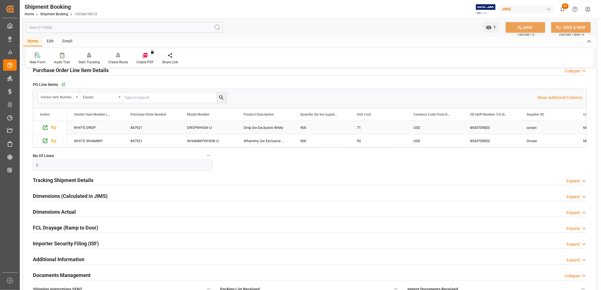
scroll to position [126, 0]
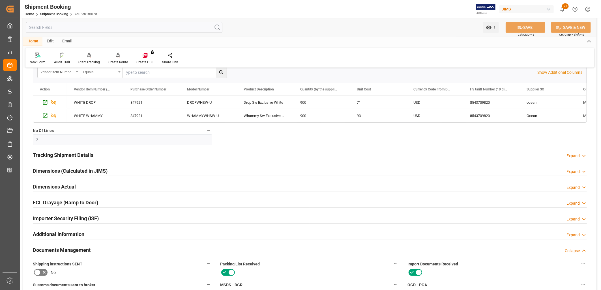
click at [81, 155] on h2 "Tracking Shipment Details" at bounding box center [63, 155] width 61 height 8
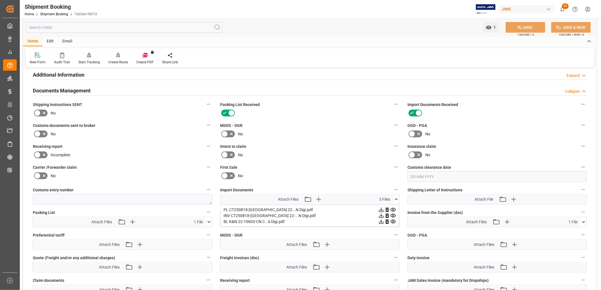
scroll to position [346, 0]
click at [318, 199] on icon "button" at bounding box center [318, 199] width 5 height 5
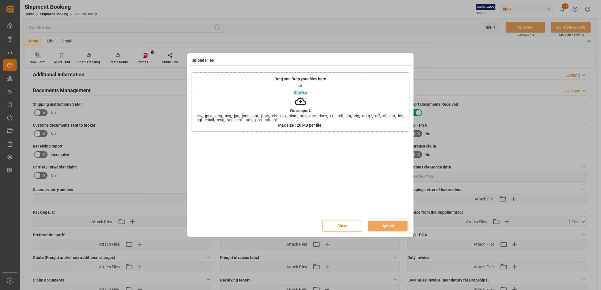
click at [301, 91] on p "Browse" at bounding box center [300, 93] width 13 height 4
drag, startPoint x: 393, startPoint y: 227, endPoint x: 394, endPoint y: 224, distance: 3.0
click at [393, 226] on button "Upload" at bounding box center [388, 226] width 40 height 11
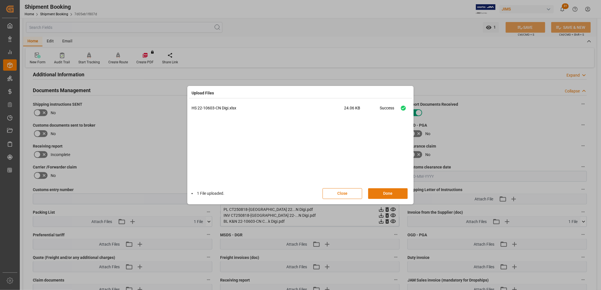
click at [394, 195] on button "Done" at bounding box center [388, 193] width 40 height 11
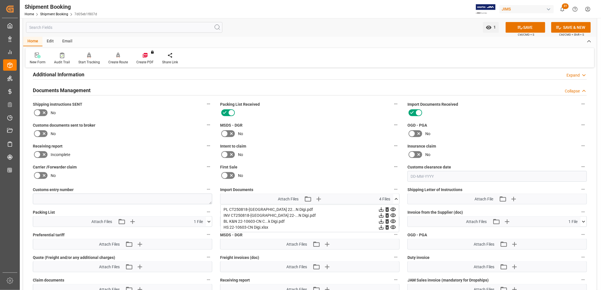
click at [397, 196] on icon at bounding box center [396, 199] width 6 height 6
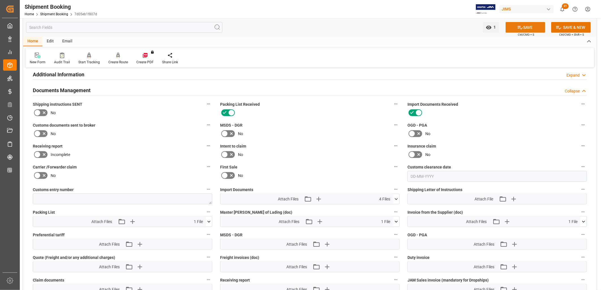
click at [525, 28] on button "SAVE" at bounding box center [526, 27] width 40 height 11
click at [37, 133] on icon at bounding box center [37, 133] width 7 height 7
click at [0, 0] on input "checkbox" at bounding box center [0, 0] width 0 height 0
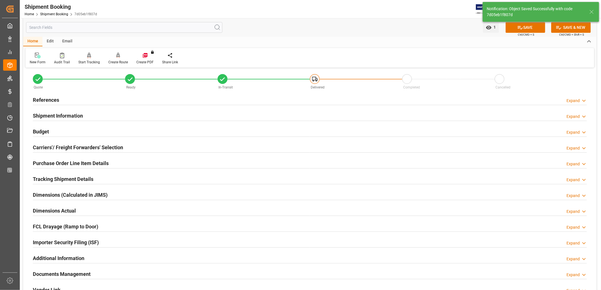
scroll to position [4, 0]
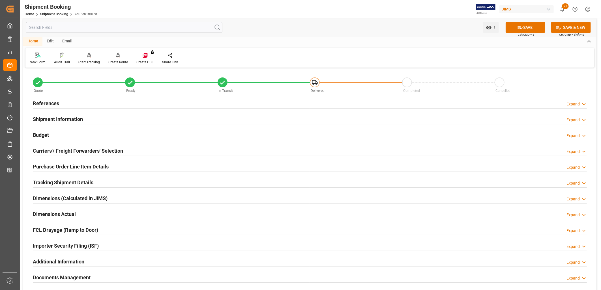
click at [113, 147] on h2 "Carriers'/ Freight Forwarders' Selection" at bounding box center [78, 151] width 90 height 8
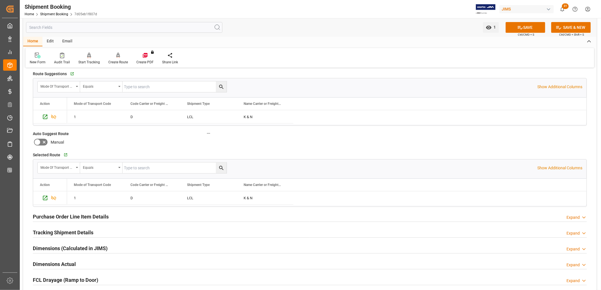
scroll to position [98, 0]
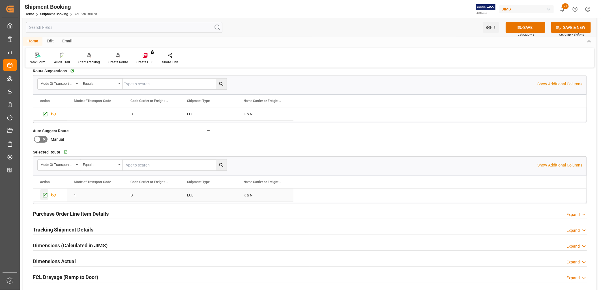
click at [44, 195] on icon "Press SPACE to select this row." at bounding box center [45, 195] width 5 height 5
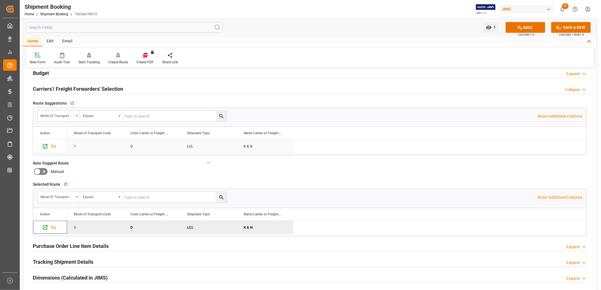
scroll to position [0, 0]
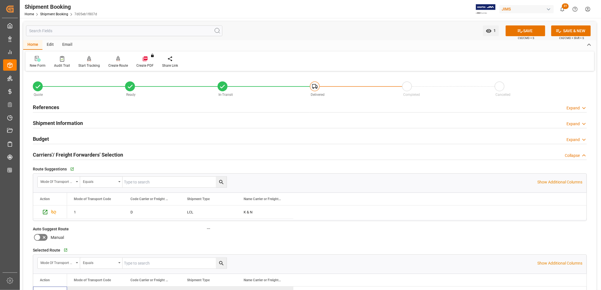
click at [72, 122] on h2 "Shipment Information" at bounding box center [58, 123] width 50 height 8
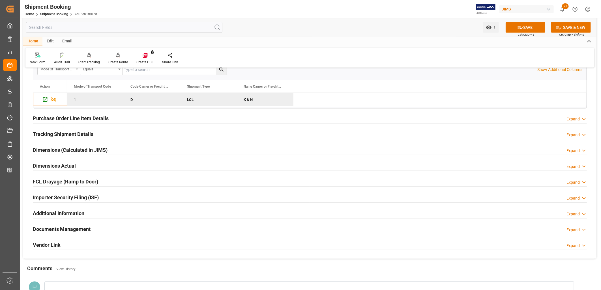
scroll to position [440, 0]
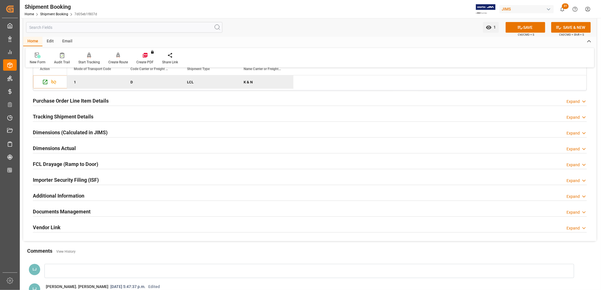
click at [77, 116] on h2 "Tracking Shipment Details" at bounding box center [63, 117] width 61 height 8
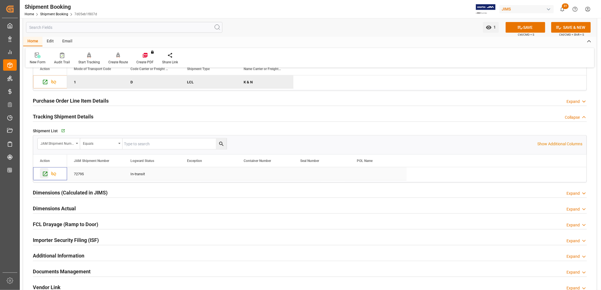
click at [44, 173] on icon "Press SPACE to select this row." at bounding box center [45, 174] width 6 height 6
click at [525, 26] on button "SAVE" at bounding box center [526, 27] width 40 height 11
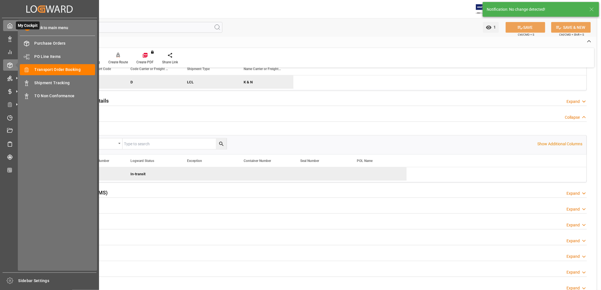
click at [9, 24] on icon at bounding box center [10, 25] width 4 height 5
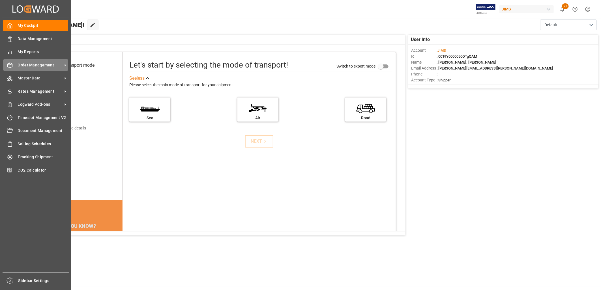
click at [36, 66] on span "Order Management" at bounding box center [40, 65] width 45 height 6
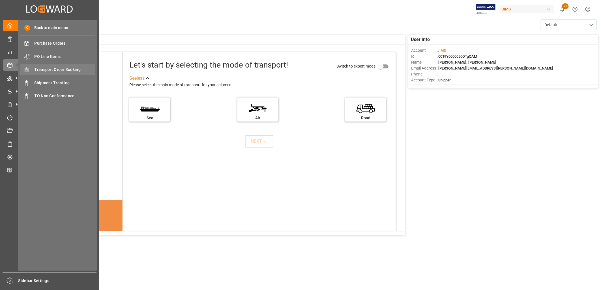
click at [61, 68] on span "Transport Order Booking" at bounding box center [65, 70] width 61 height 6
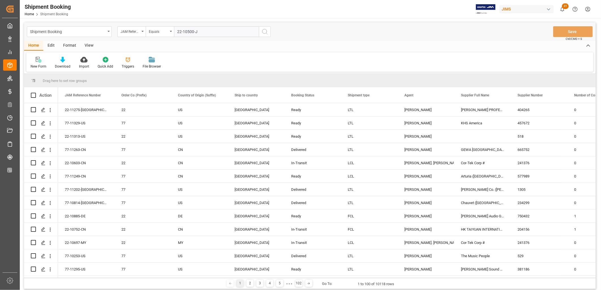
type input "22-10500-JP"
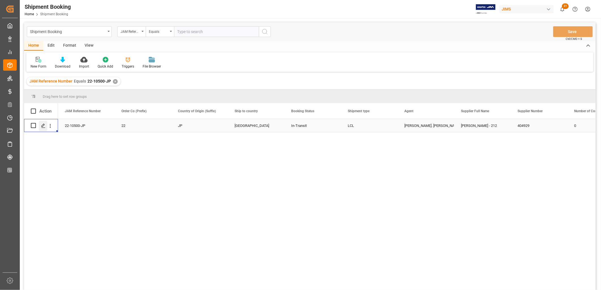
click at [43, 123] on div "Press SPACE to select this row." at bounding box center [43, 126] width 8 height 10
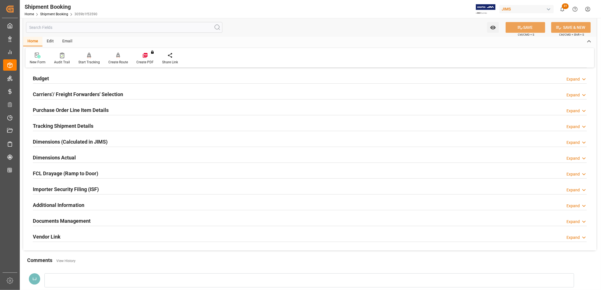
scroll to position [63, 0]
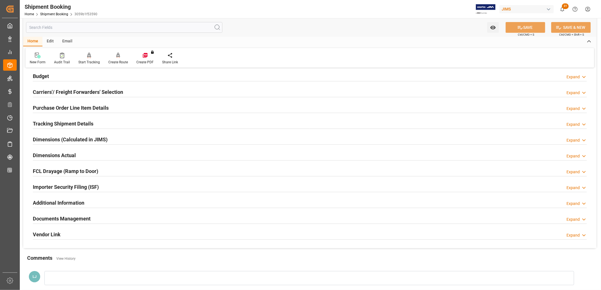
click at [81, 217] on h2 "Documents Management" at bounding box center [62, 219] width 58 height 8
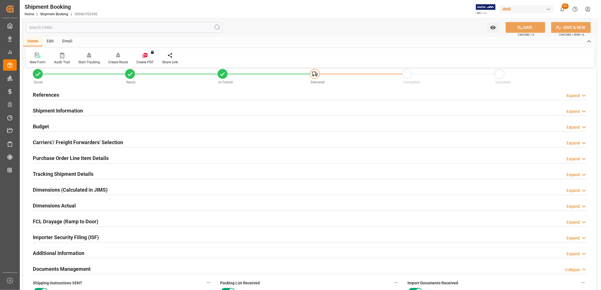
scroll to position [0, 0]
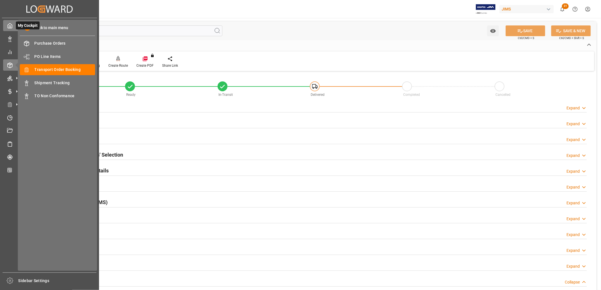
click at [9, 27] on icon at bounding box center [10, 26] width 6 height 6
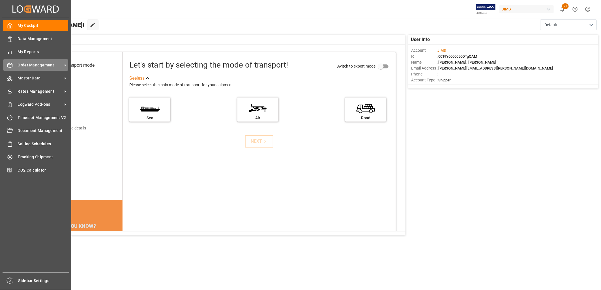
click at [30, 63] on span "Order Management" at bounding box center [40, 65] width 45 height 6
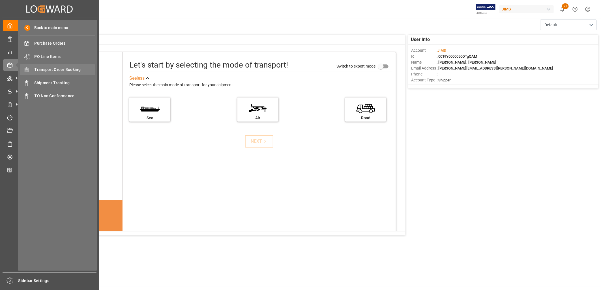
click at [60, 70] on span "Transport Order Booking" at bounding box center [65, 70] width 61 height 6
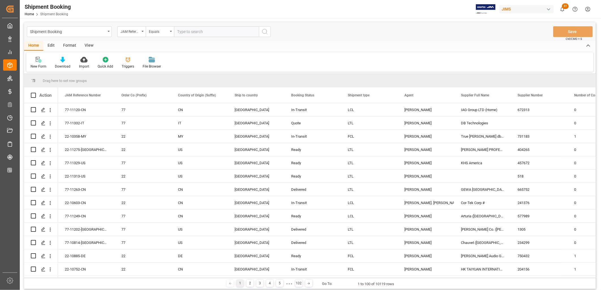
click at [177, 30] on input "text" at bounding box center [216, 31] width 85 height 11
type input "77-11059-TW"
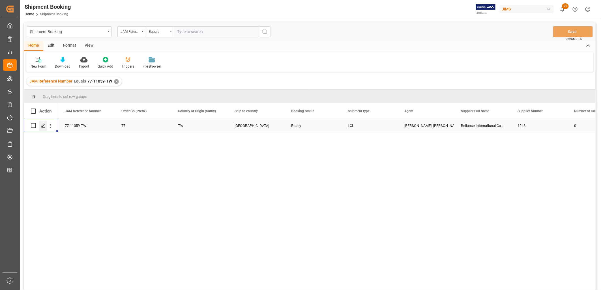
click at [41, 126] on icon "Press SPACE to select this row." at bounding box center [43, 126] width 5 height 5
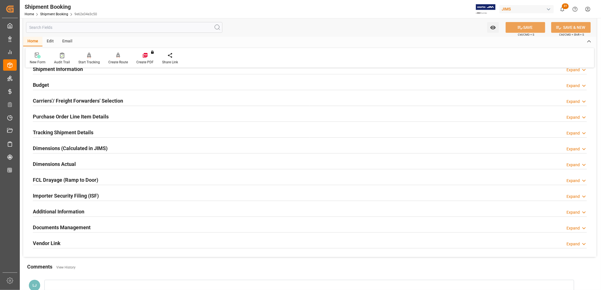
scroll to position [63, 0]
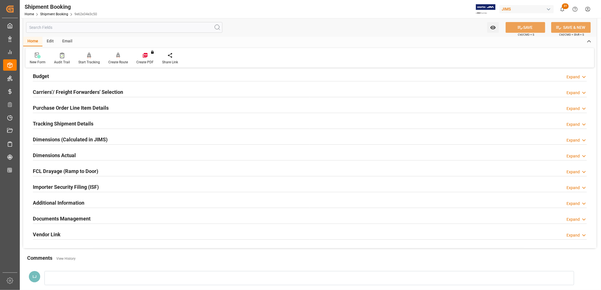
click at [82, 218] on h2 "Documents Management" at bounding box center [62, 219] width 58 height 8
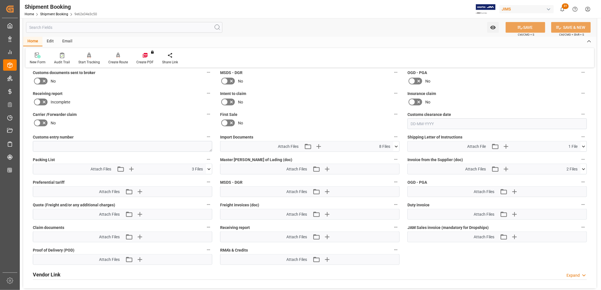
scroll to position [251, 0]
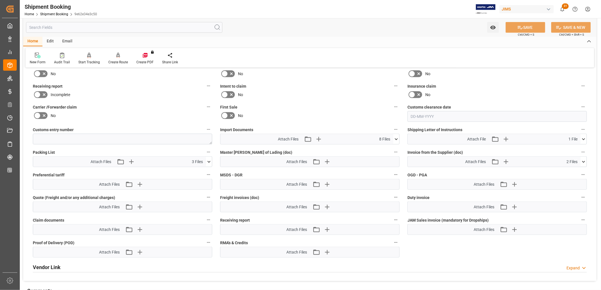
click at [397, 138] on icon at bounding box center [396, 139] width 6 height 6
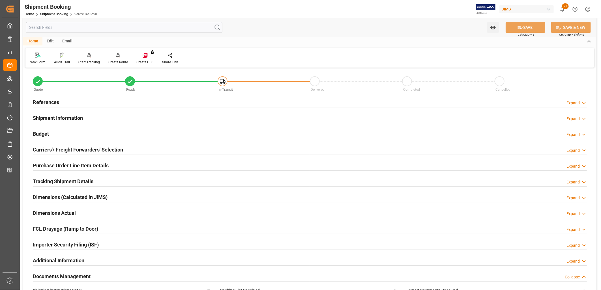
scroll to position [0, 0]
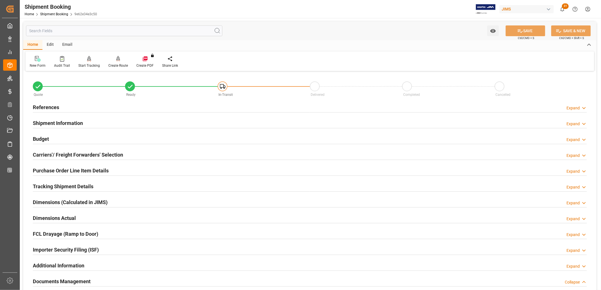
click at [66, 122] on h2 "Shipment Information" at bounding box center [58, 123] width 50 height 8
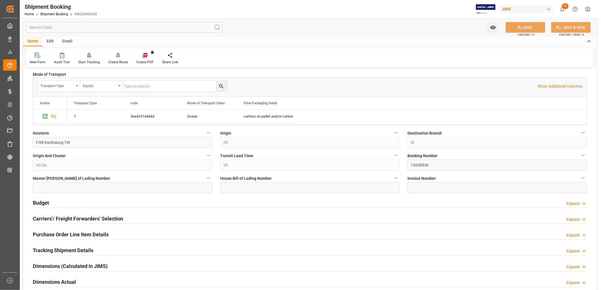
scroll to position [251, 0]
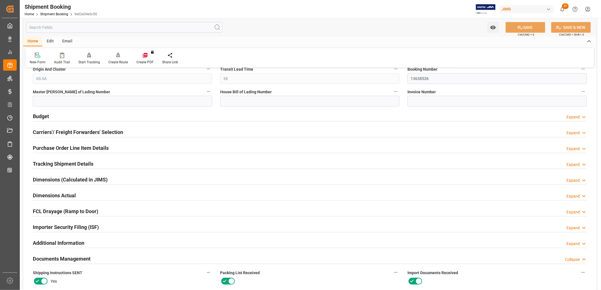
click at [63, 147] on h2 "Purchase Order Line Item Details" at bounding box center [71, 148] width 76 height 8
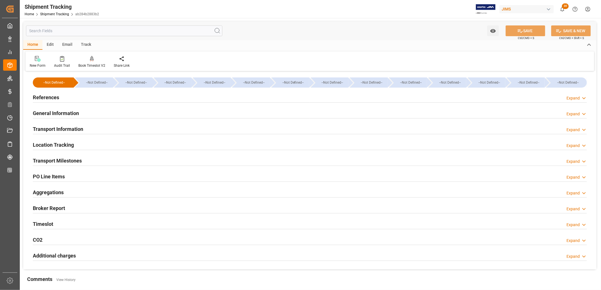
type input "[DATE] 00:00"
type input "[DATE]"
type input "[DATE] 00:00"
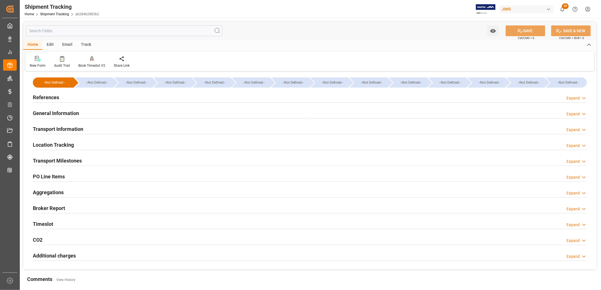
click at [65, 160] on h2 "Transport Milestones" at bounding box center [57, 161] width 49 height 8
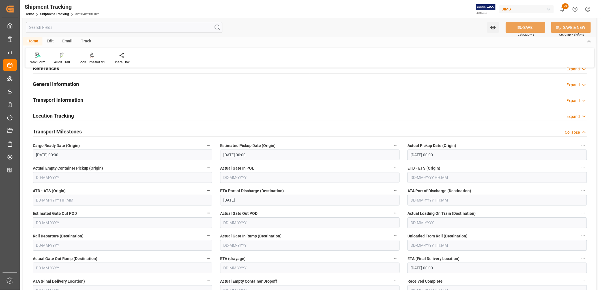
scroll to position [126, 0]
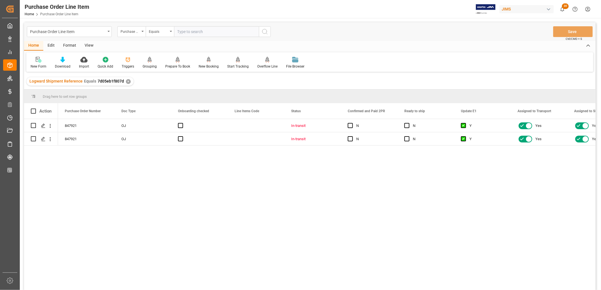
click at [87, 45] on div "View" at bounding box center [88, 46] width 17 height 10
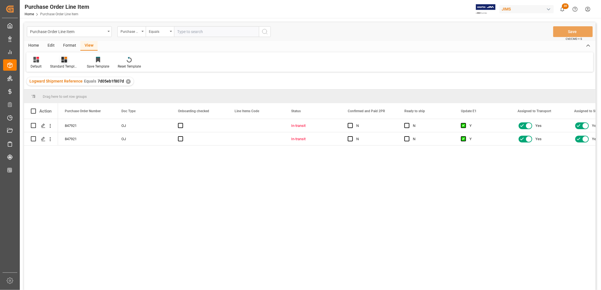
click at [63, 57] on icon at bounding box center [64, 60] width 6 height 6
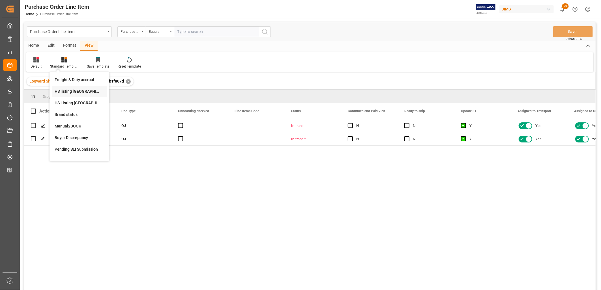
click at [66, 90] on div "HS listing [GEOGRAPHIC_DATA]" at bounding box center [80, 92] width 50 height 6
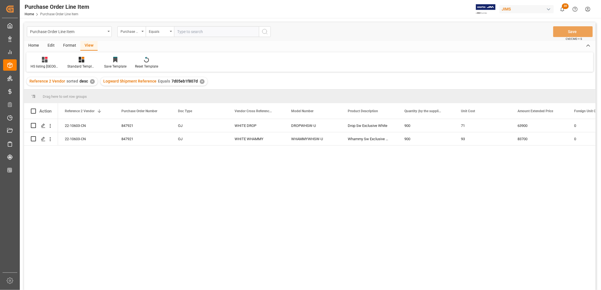
click at [35, 42] on div "Home" at bounding box center [33, 46] width 19 height 10
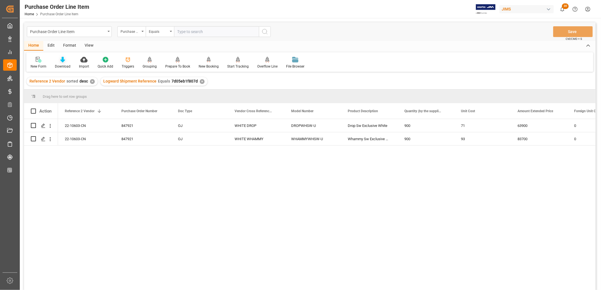
click at [63, 61] on icon at bounding box center [62, 60] width 5 height 6
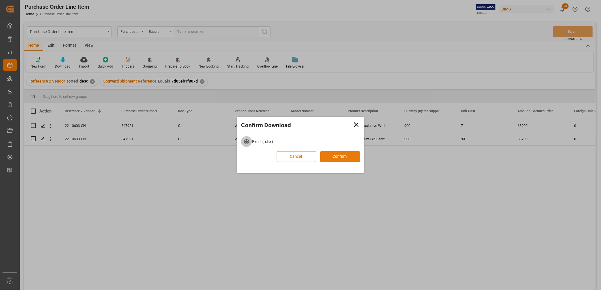
click at [335, 156] on button "Confirm" at bounding box center [340, 156] width 40 height 11
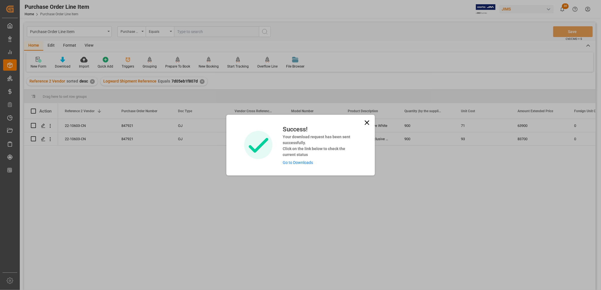
click at [295, 163] on link "Go to Downloads" at bounding box center [298, 162] width 30 height 5
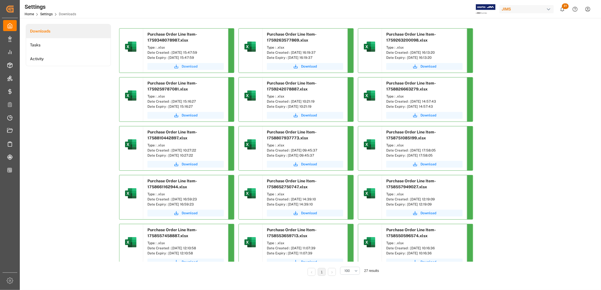
click at [189, 66] on span "Download" at bounding box center [190, 66] width 16 height 5
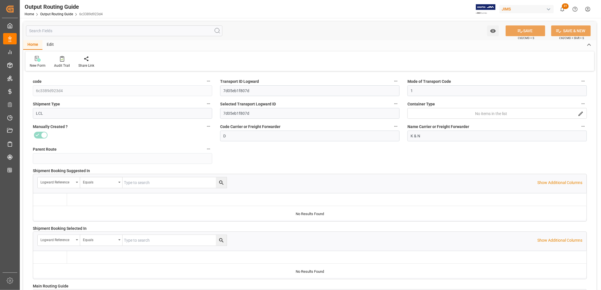
type input "[DATE] 18:16"
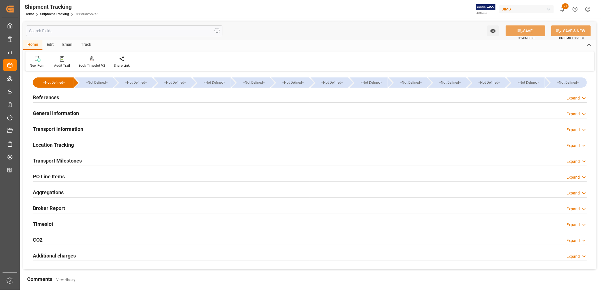
type input "[DATE] 00:00"
click at [72, 157] on h2 "Transport Milestones" at bounding box center [57, 161] width 49 height 8
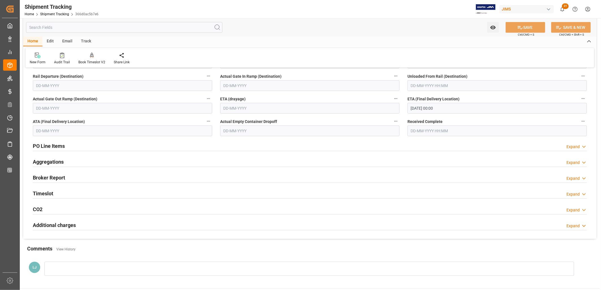
scroll to position [188, 0]
click at [57, 144] on h2 "PO Line Items" at bounding box center [49, 147] width 32 height 8
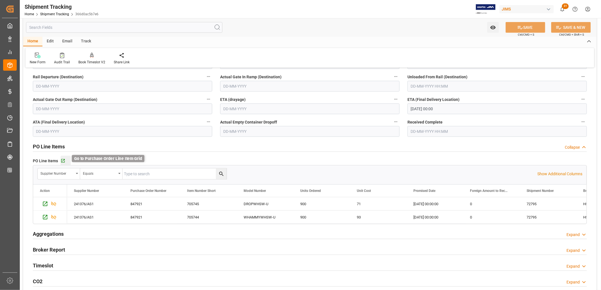
click at [63, 159] on icon "button" at bounding box center [63, 161] width 5 height 5
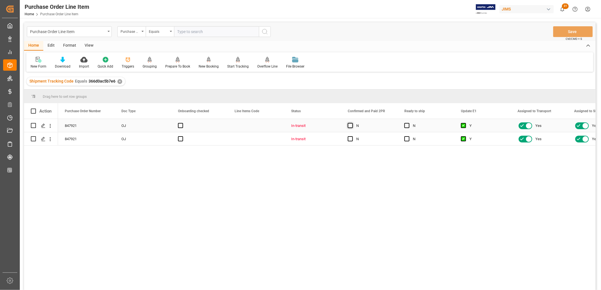
click at [349, 127] on span "Press SPACE to select this row." at bounding box center [350, 125] width 5 height 5
click at [352, 123] on input "Press SPACE to select this row." at bounding box center [352, 123] width 0 height 0
click at [350, 140] on span "Press SPACE to select this row." at bounding box center [350, 138] width 5 height 5
click at [352, 136] on input "Press SPACE to select this row." at bounding box center [352, 136] width 0 height 0
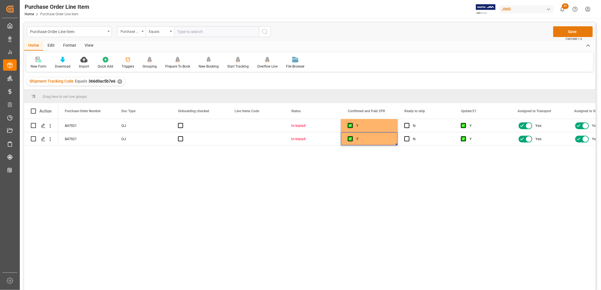
click at [559, 33] on button "Save" at bounding box center [573, 31] width 40 height 11
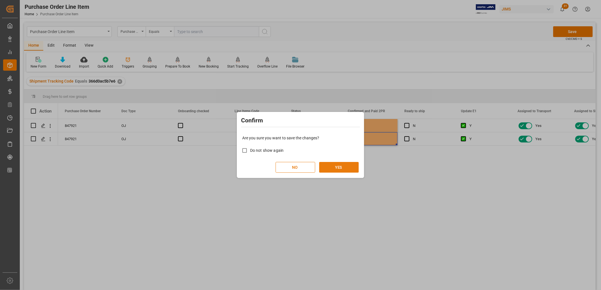
click at [340, 165] on button "YES" at bounding box center [339, 167] width 40 height 11
